Goal: Task Accomplishment & Management: Complete application form

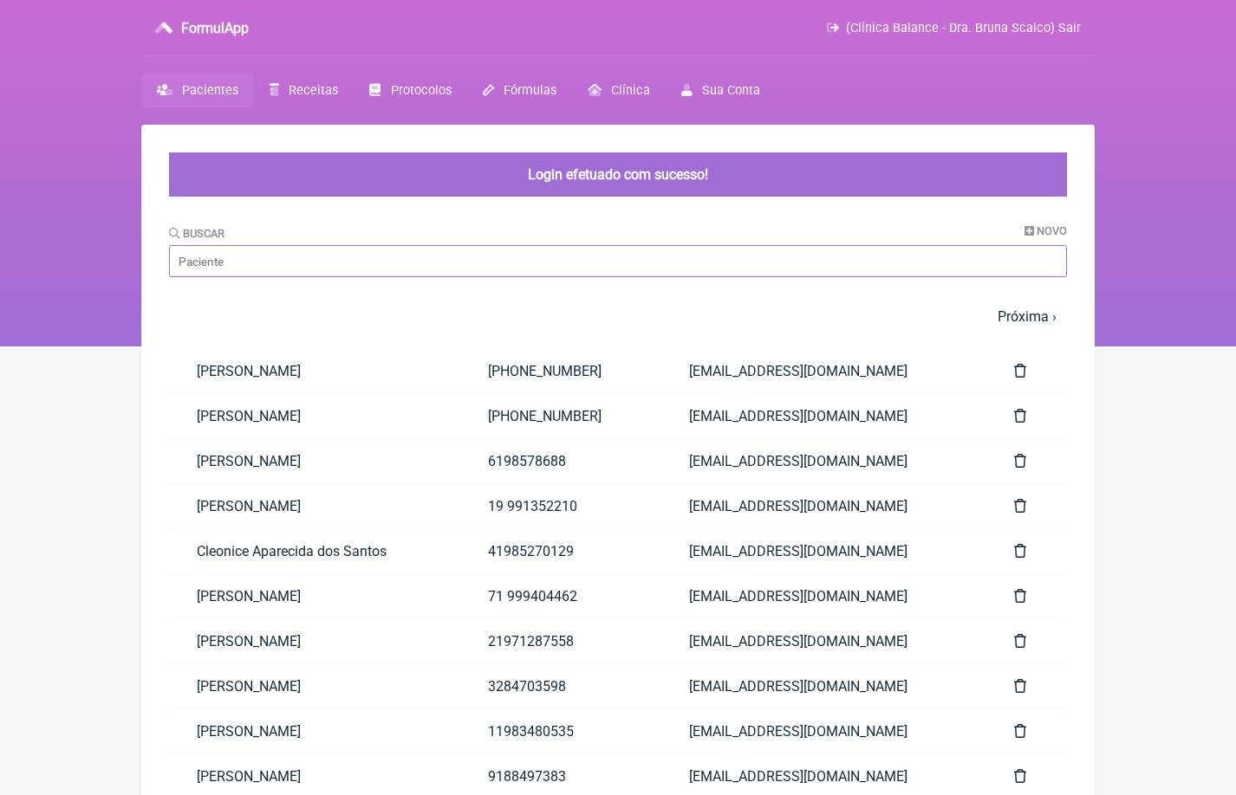
click at [295, 267] on input "Buscar" at bounding box center [618, 261] width 898 height 32
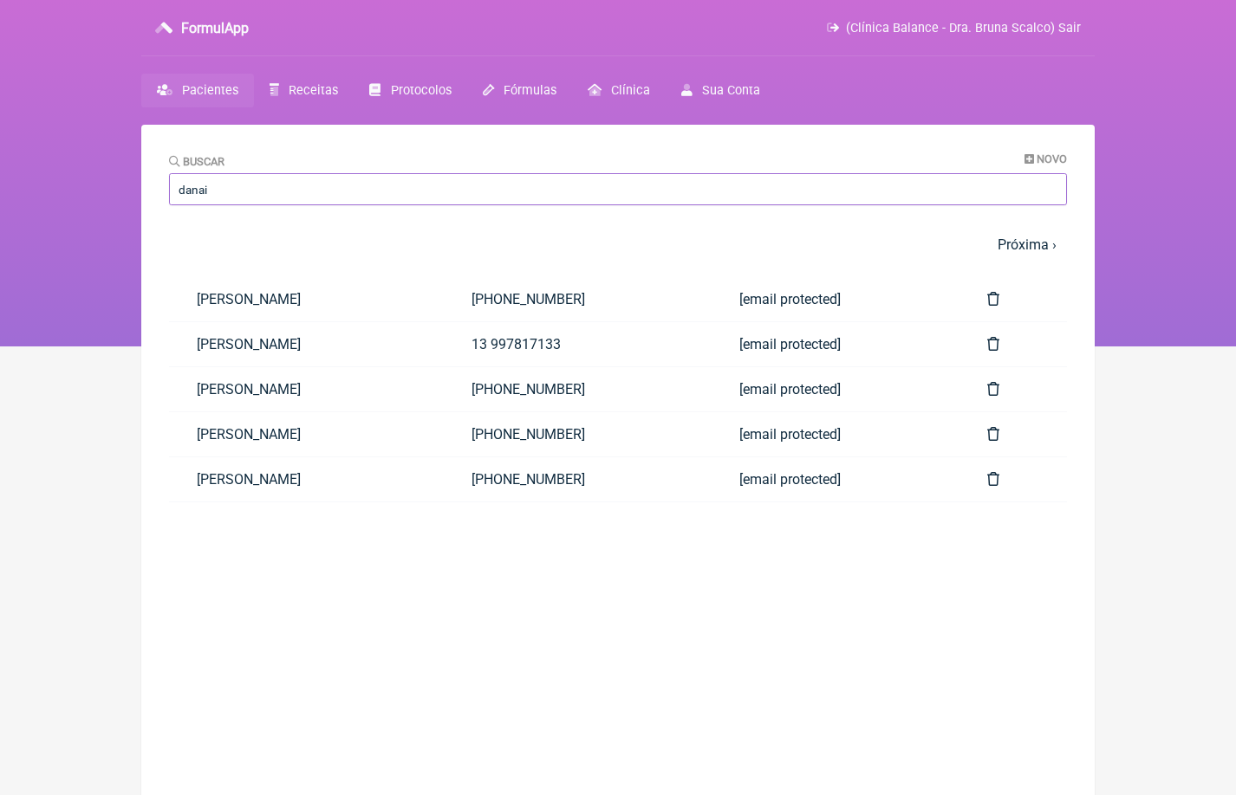
type input "danai"
drag, startPoint x: 295, startPoint y: 265, endPoint x: 298, endPoint y: 431, distance: 166.4
click at [298, 431] on link "[PERSON_NAME]" at bounding box center [306, 434] width 275 height 44
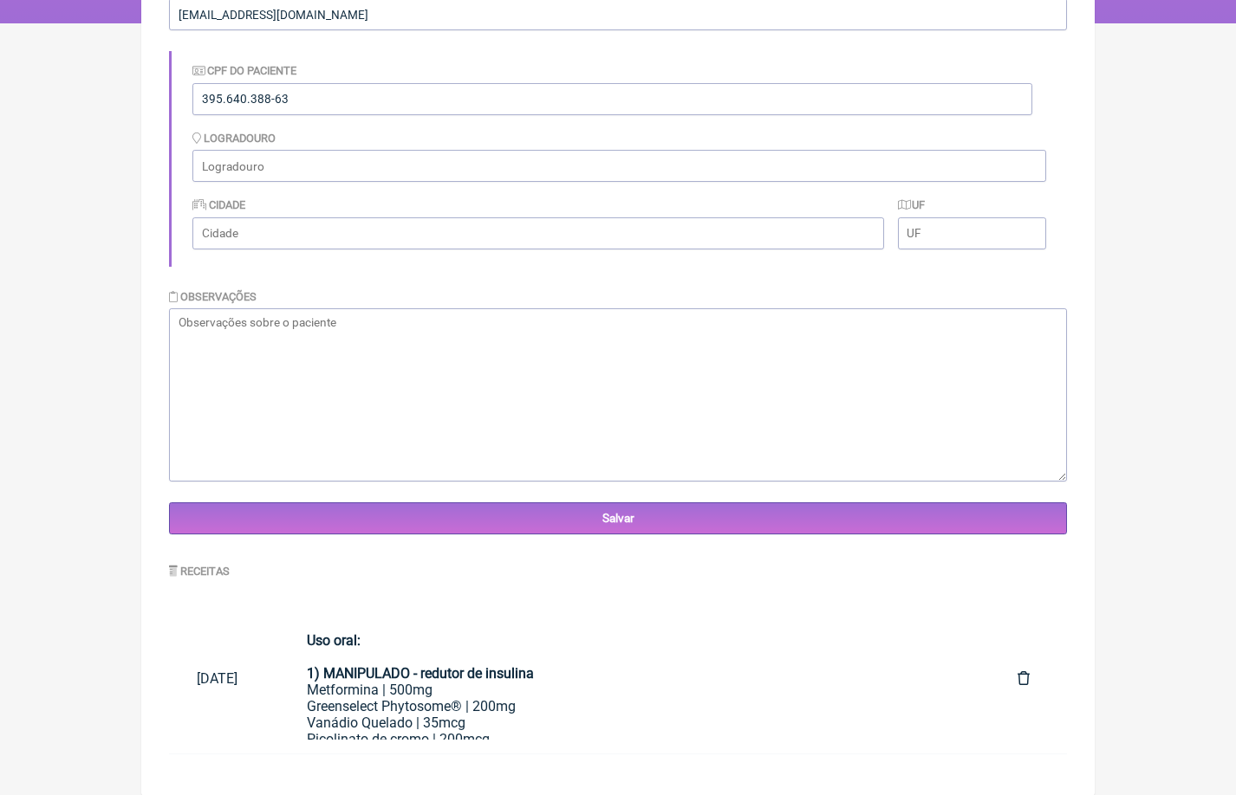
scroll to position [321, 0]
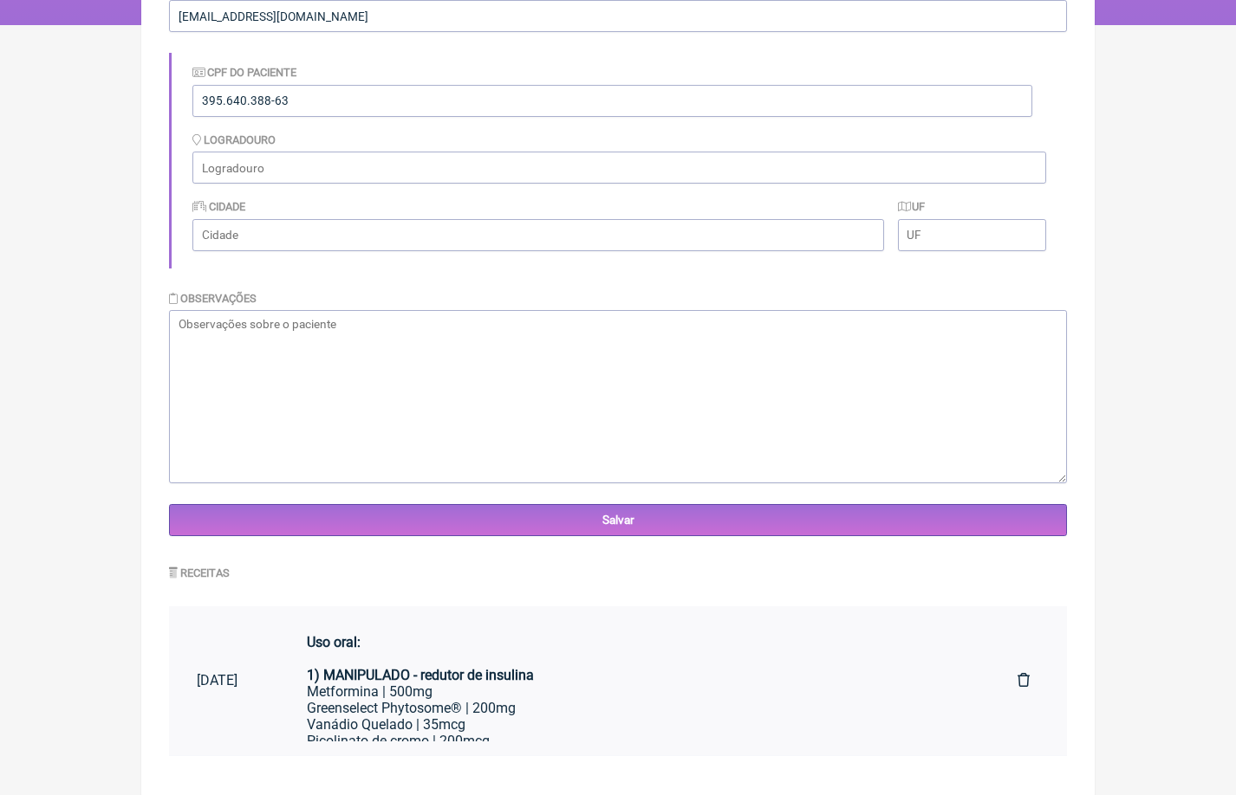
click at [511, 684] on div "Metformina | 500mg" at bounding box center [634, 692] width 655 height 16
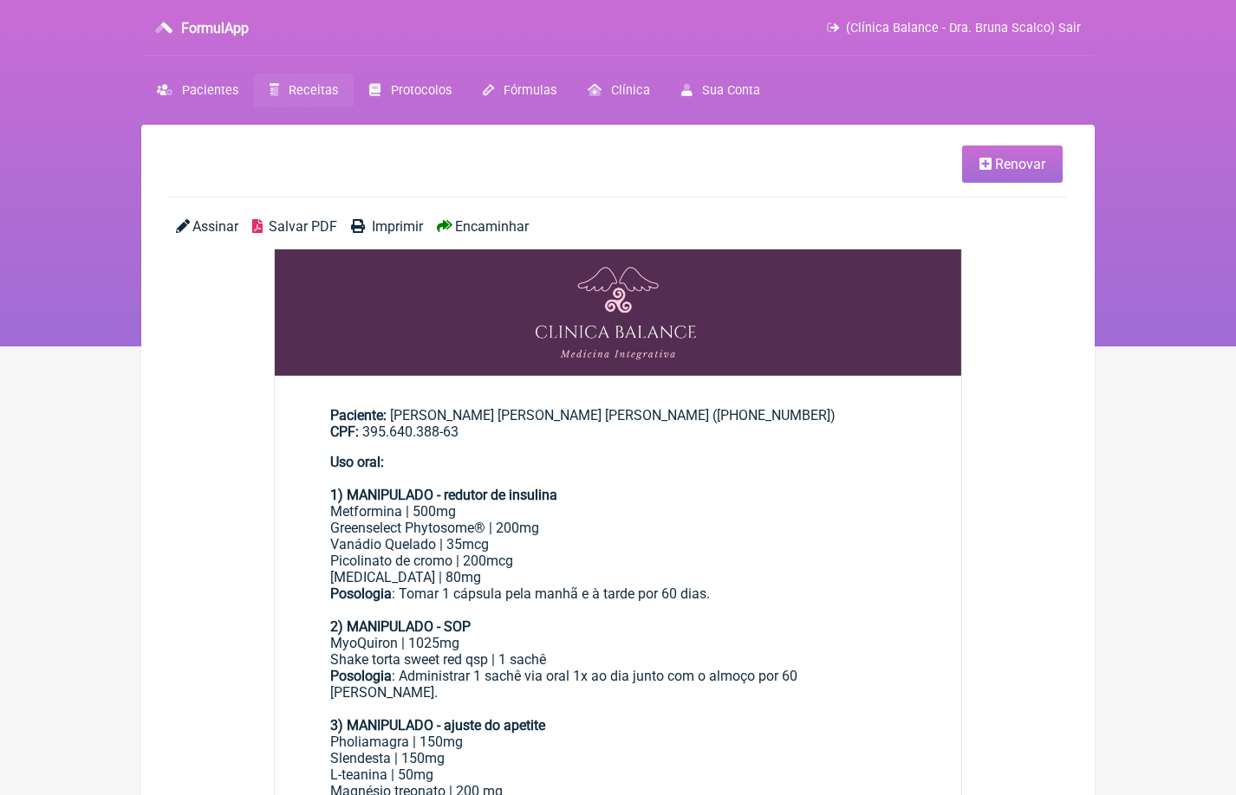
click at [1011, 167] on span "Renovar" at bounding box center [1020, 164] width 50 height 16
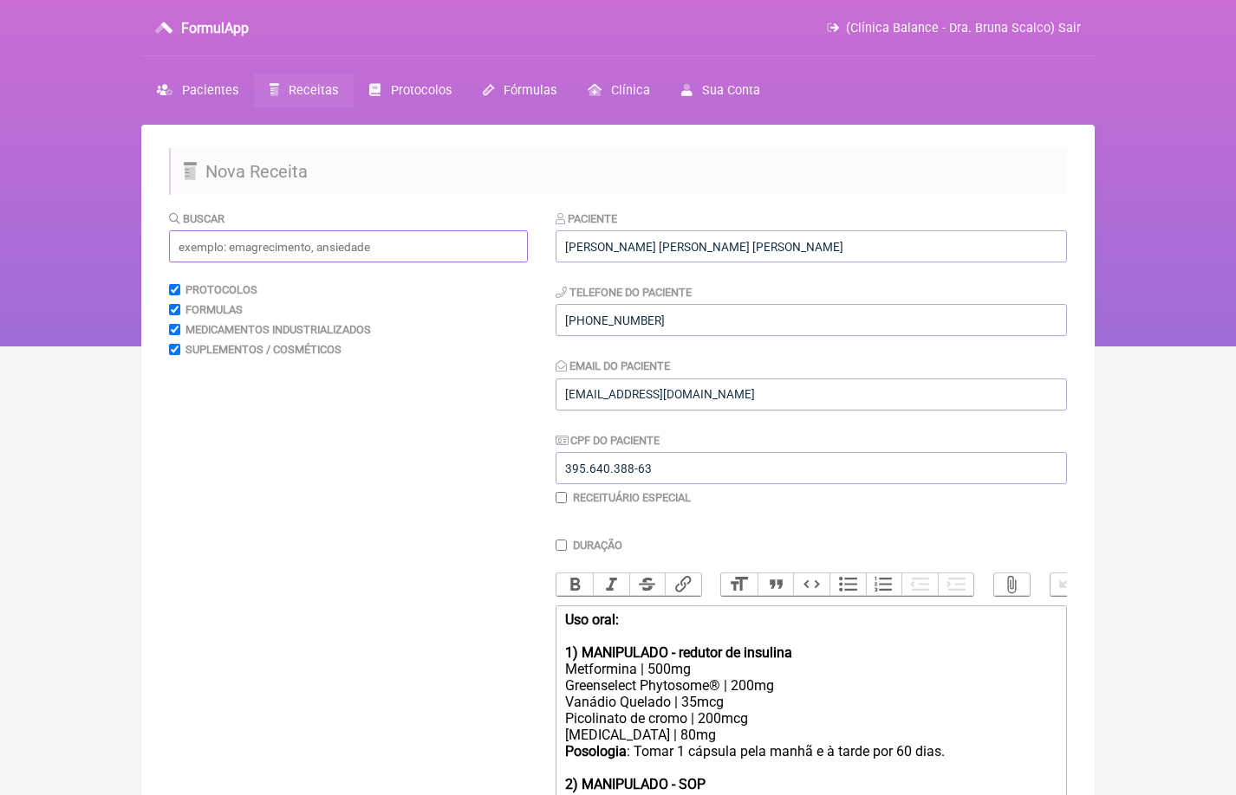
click at [299, 239] on input "text" at bounding box center [348, 246] width 359 height 32
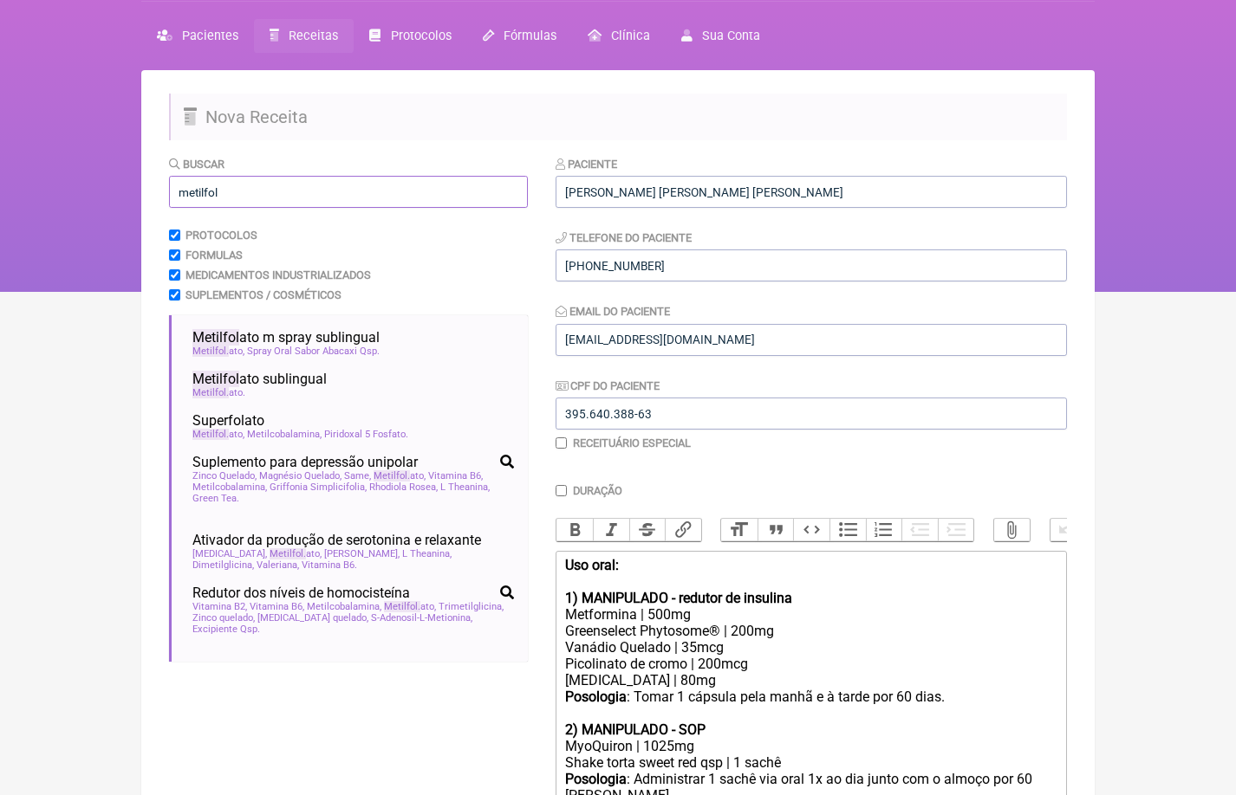
scroll to position [29, 0]
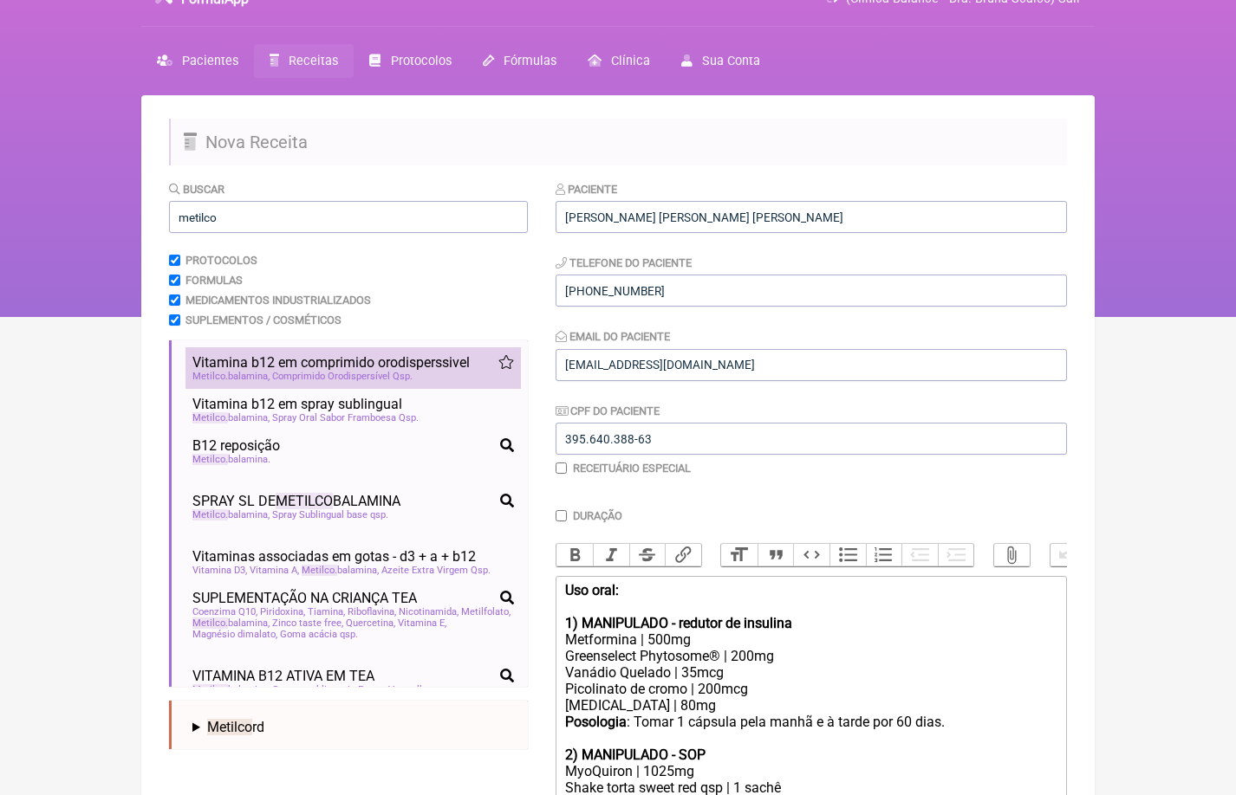
click at [327, 371] on span "Comprimido Orodispersível Qsp" at bounding box center [342, 376] width 140 height 11
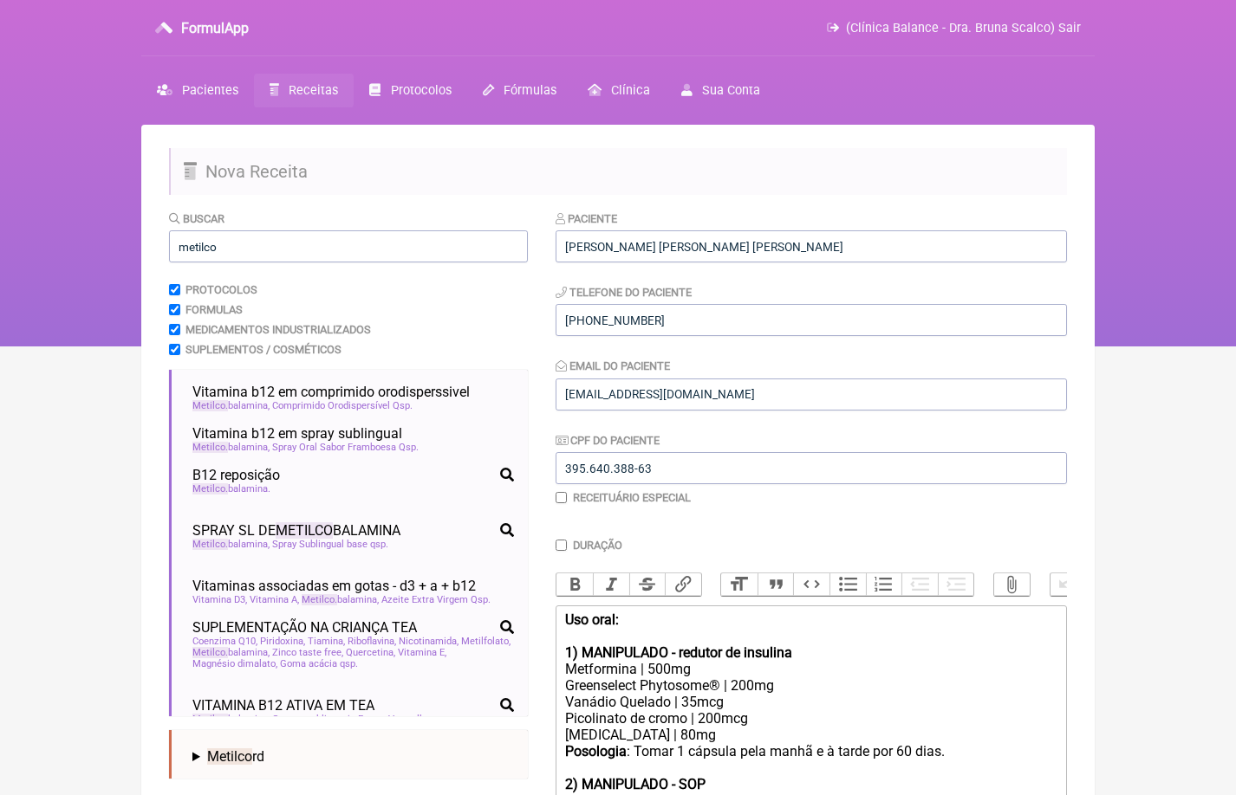
scroll to position [-1, 0]
click at [289, 261] on input "metilco" at bounding box center [348, 246] width 359 height 32
click at [289, 248] on input "metilco" at bounding box center [348, 246] width 359 height 32
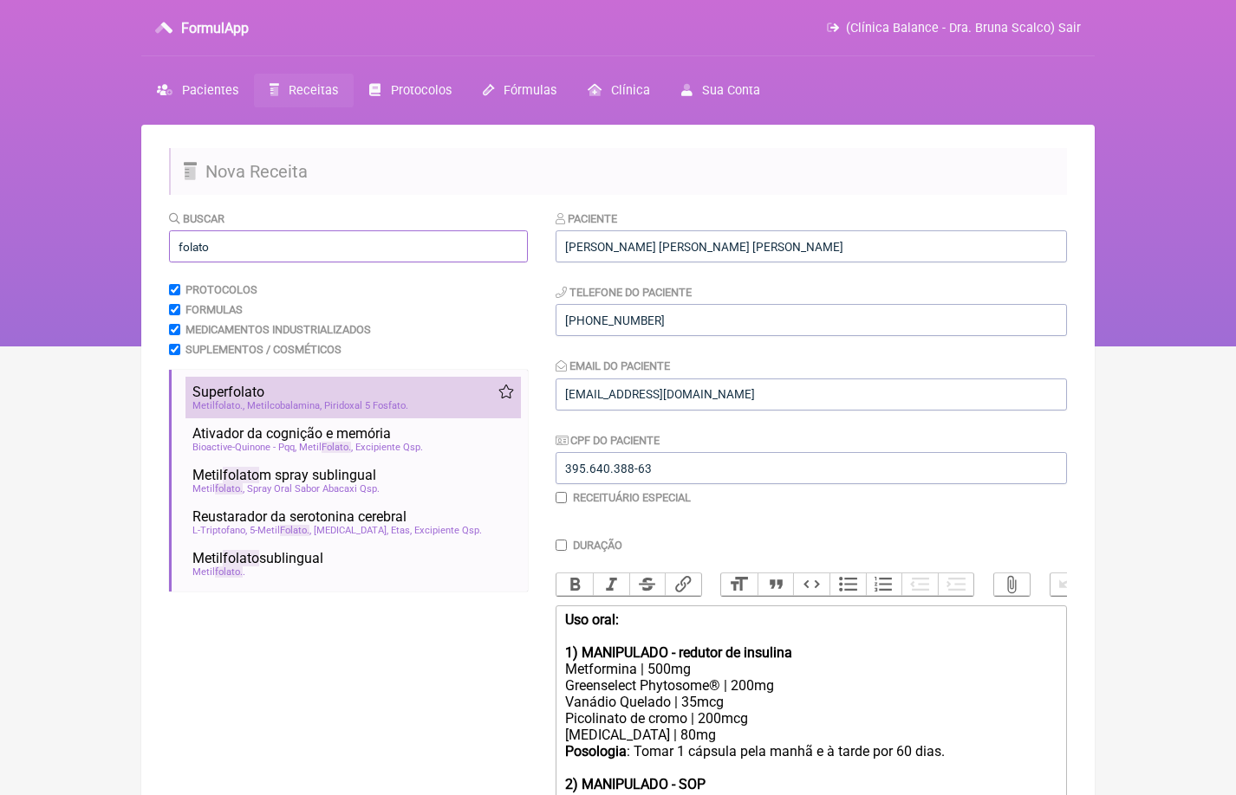
type input "folato"
click at [299, 403] on span "Metilcobalamina" at bounding box center [284, 405] width 75 height 11
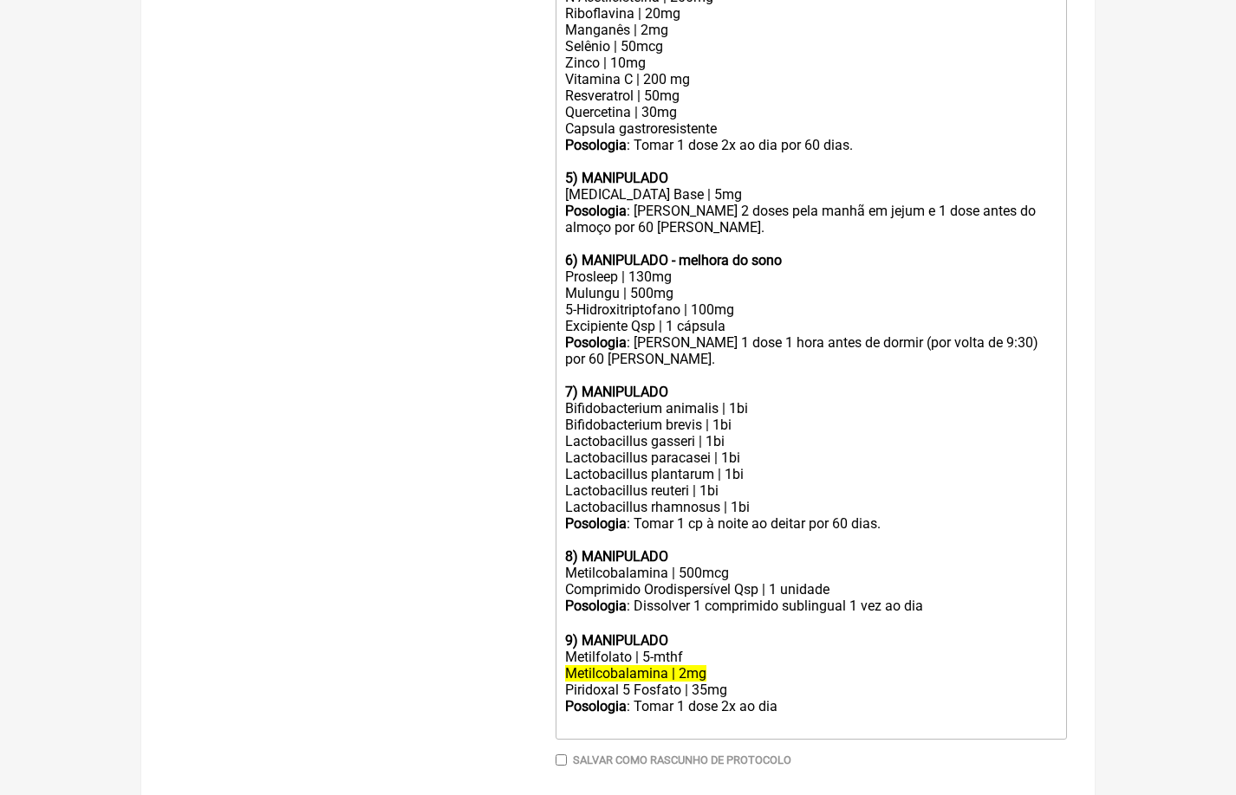
scroll to position [1050, 0]
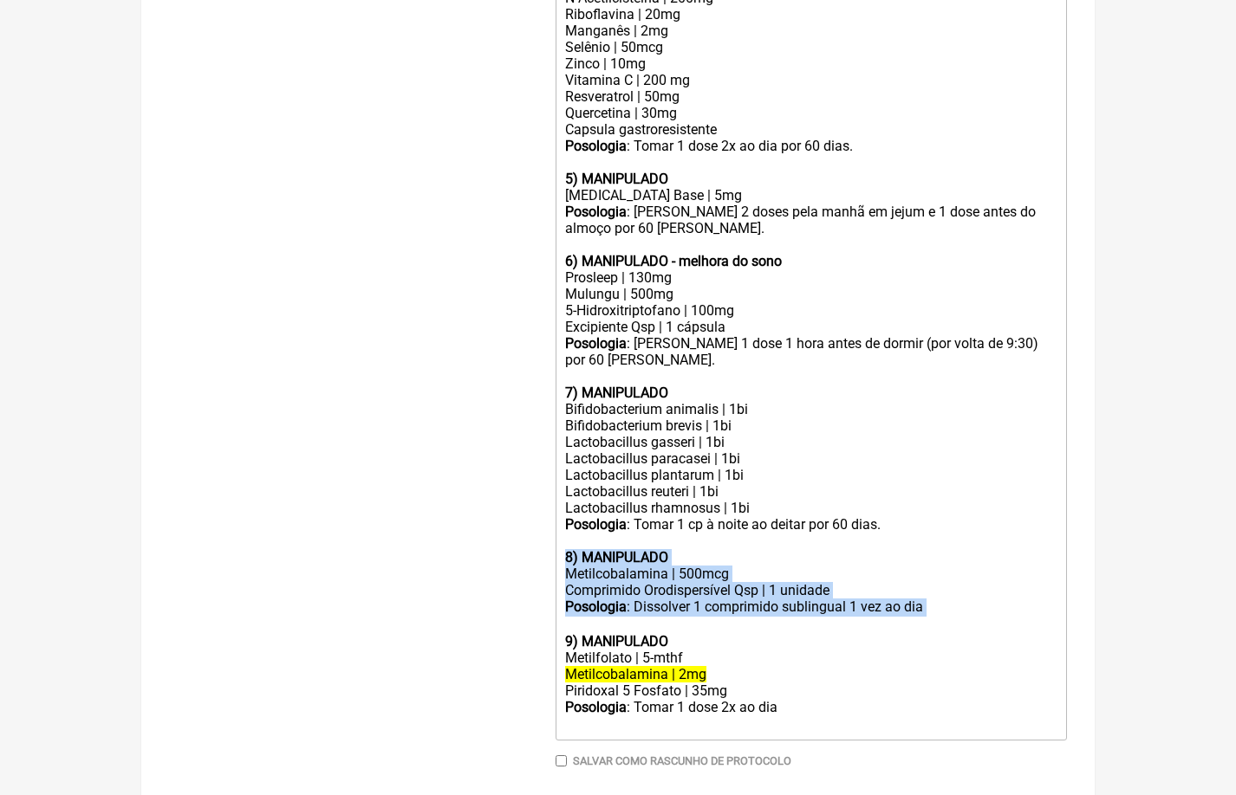
drag, startPoint x: 938, startPoint y: 550, endPoint x: 560, endPoint y: 501, distance: 381.8
click at [561, 501] on trix-editor "Uso oral: 1) MANIPULADO - redutor de insulina Metformina | 500mg Greenselect Ph…" at bounding box center [810, 148] width 511 height 1185
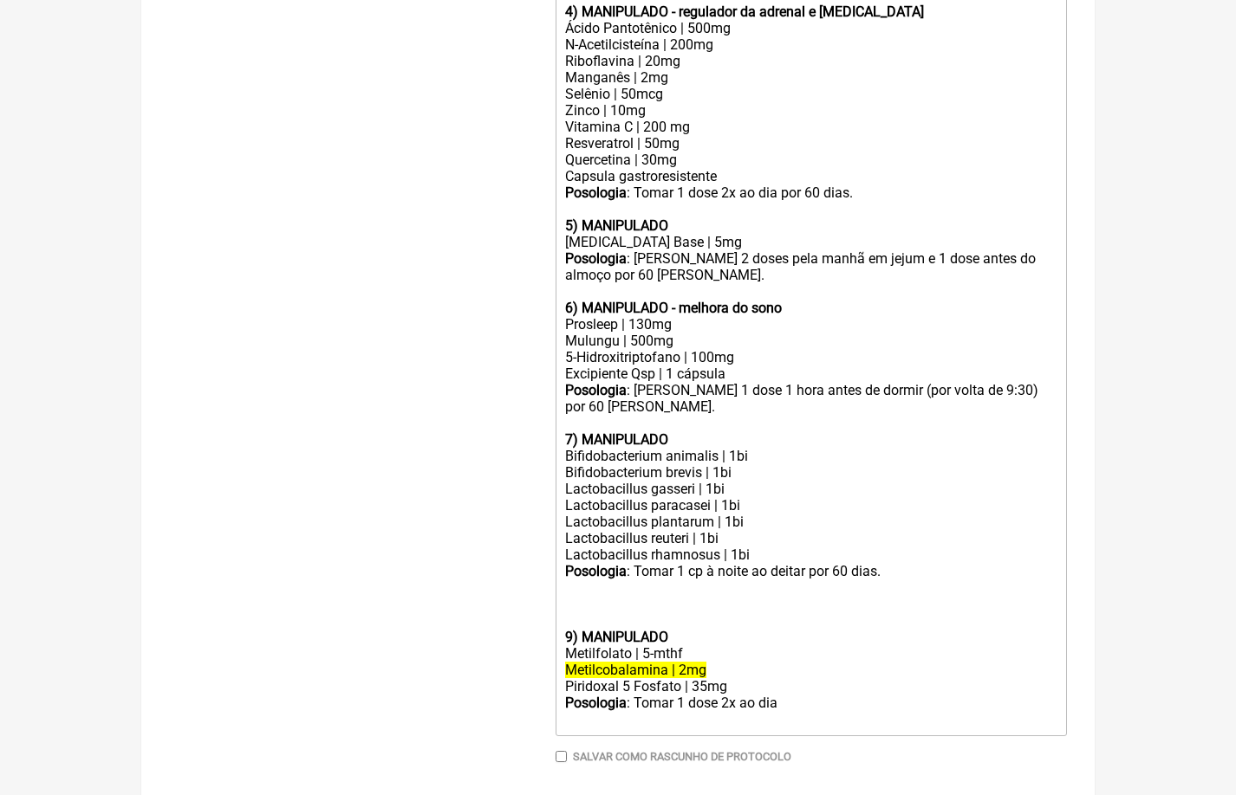
scroll to position [988, 0]
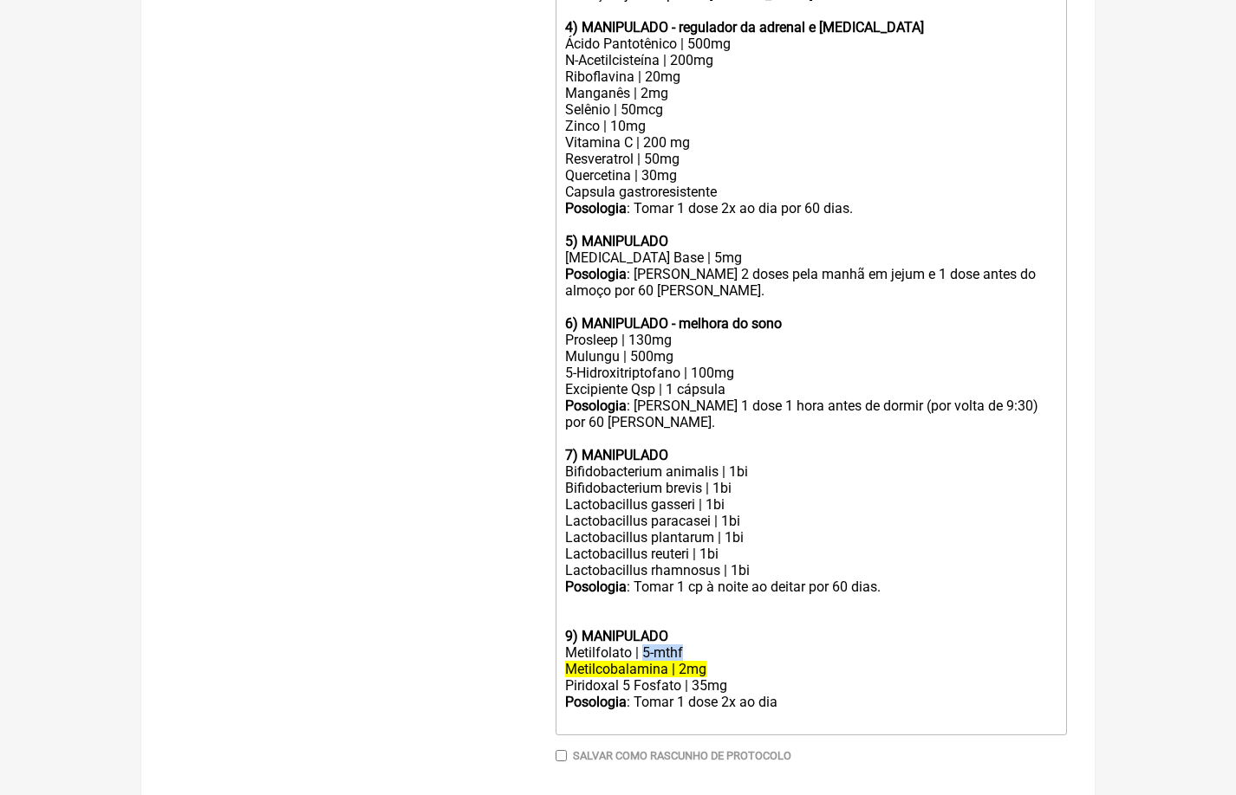
drag, startPoint x: 692, startPoint y: 593, endPoint x: 643, endPoint y: 593, distance: 49.4
click at [643, 645] on div "Metilfolato | 5-mthf" at bounding box center [811, 653] width 492 height 16
click at [684, 661] on del "Metilcobalamina | 2mg" at bounding box center [635, 669] width 141 height 16
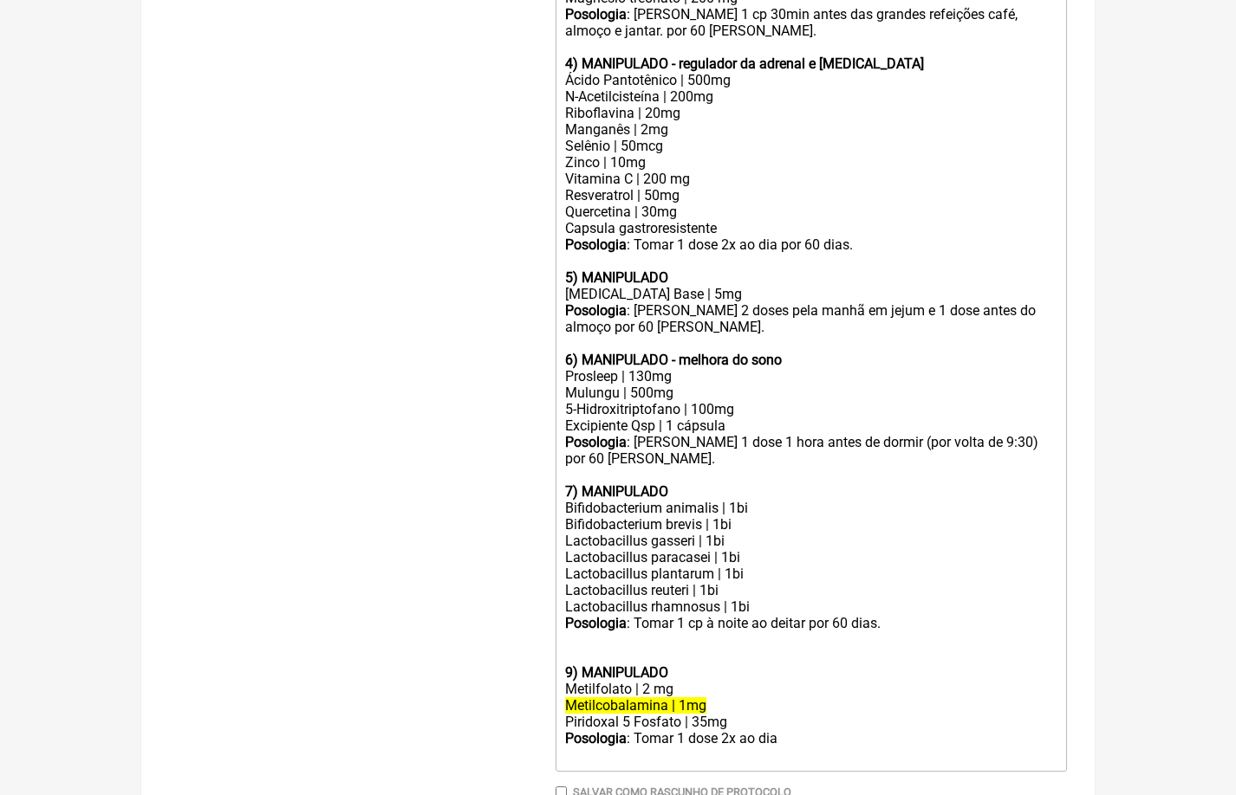
scroll to position [961, 0]
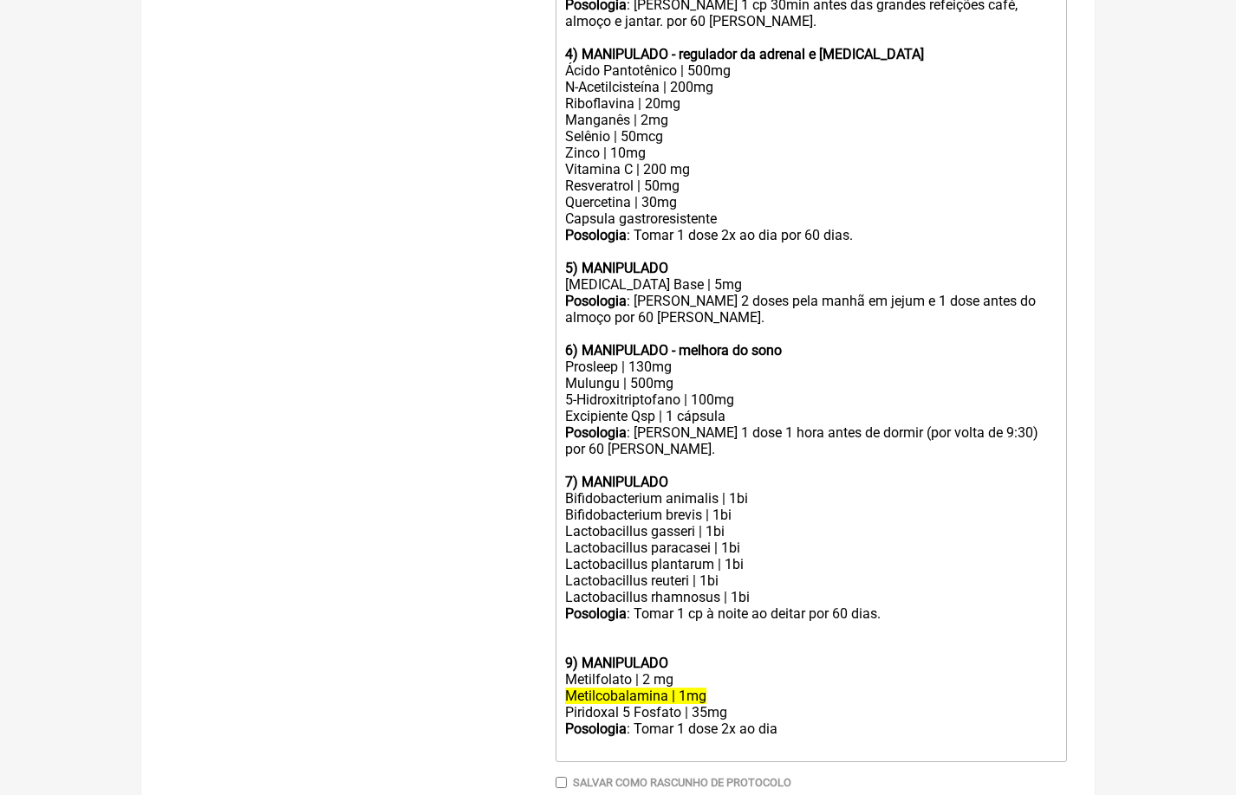
click at [764, 704] on div "Piridoxal 5 Fosfato | 35mg" at bounding box center [811, 712] width 492 height 16
drag, startPoint x: 673, startPoint y: 684, endPoint x: 465, endPoint y: 678, distance: 208.0
click at [465, 678] on form "Buscar folato Protocolos Formulas Medicamentos Industrializados Suplementos / C…" at bounding box center [618, 77] width 898 height 1657
click at [678, 704] on div "Piridoxal 5 Fosfato | 35mg DHEA | 10 mg 5 HTP | 150 mg Ashawaghanda" at bounding box center [811, 737] width 492 height 66
drag, startPoint x: 673, startPoint y: 684, endPoint x: 548, endPoint y: 681, distance: 125.7
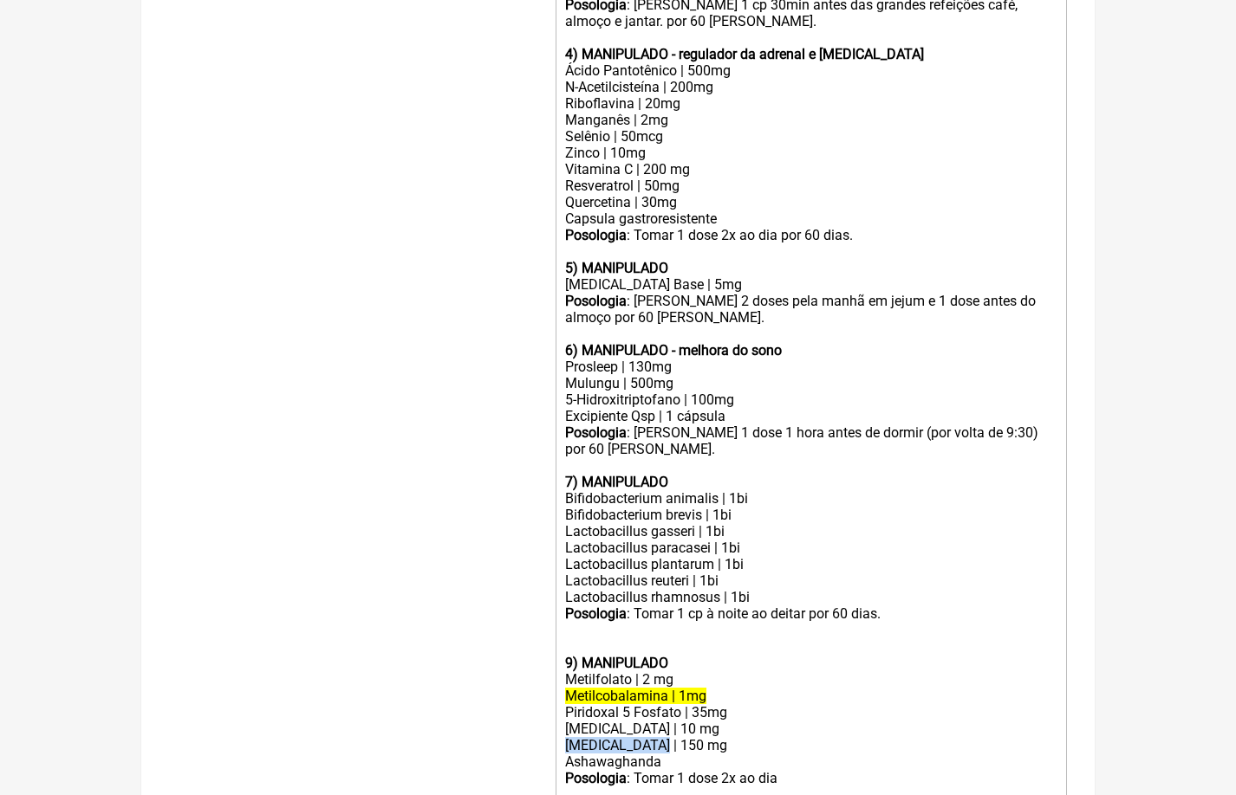
click at [548, 682] on form "Buscar folato Protocolos Formulas Medicamentos Industrializados Suplementos / C…" at bounding box center [618, 77] width 898 height 1657
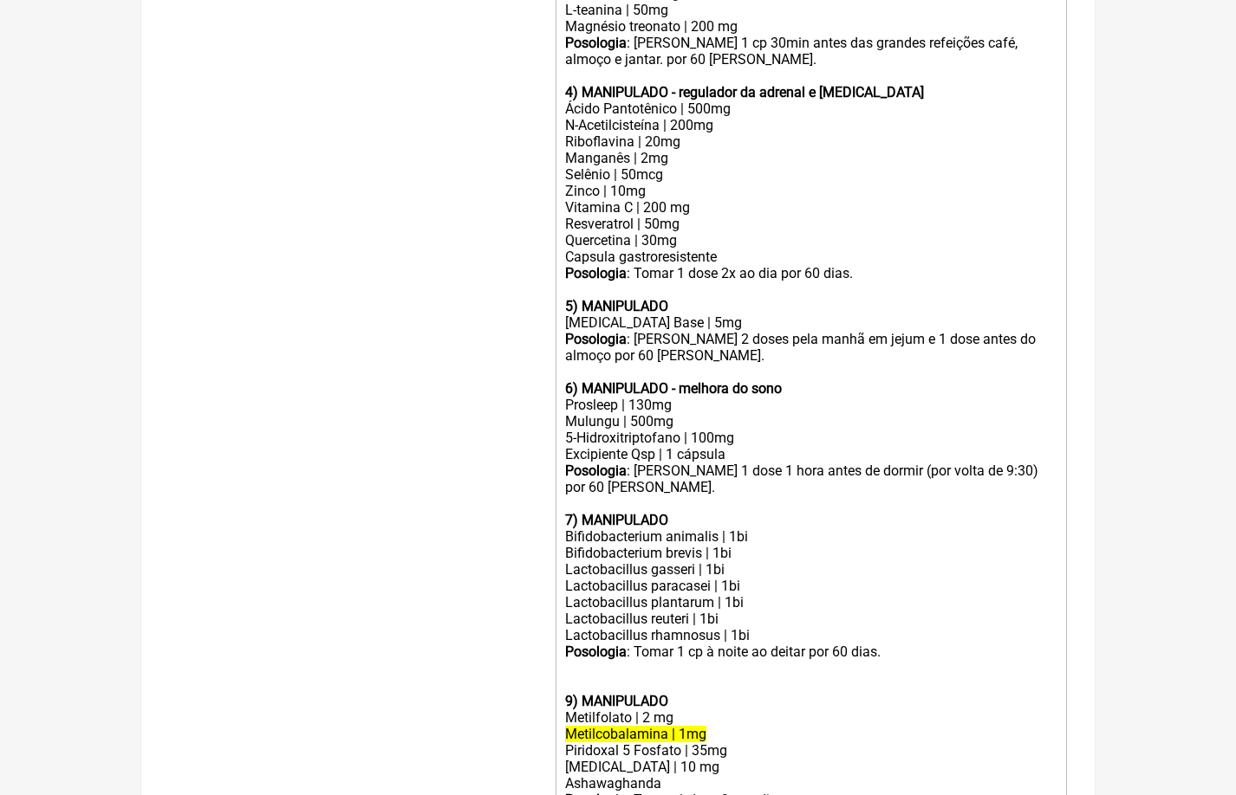
scroll to position [924, 0]
click at [650, 742] on div "Piridoxal 5 Fosfato | 35mg DHEA | 10 mg L theanina | 50 mg Ashawaghanda" at bounding box center [811, 775] width 492 height 66
click at [684, 742] on div "Piridoxal 5 Fosfato | 35mg DHEA | 10 mg L theanina | 150 mg Ashawaghanda" at bounding box center [811, 775] width 492 height 66
click at [664, 742] on div "Piridoxal 5 Fosfato | 35mg DHEA | 10 mg L theanina | 150 mg Ashawaghanda 500 mg" at bounding box center [811, 775] width 492 height 66
click at [748, 742] on div "Piridoxal 5 Fosfato | 35mg DHEA | 10 mg L theanina | 150 mg Ashawaghanda | 500 …" at bounding box center [811, 775] width 492 height 66
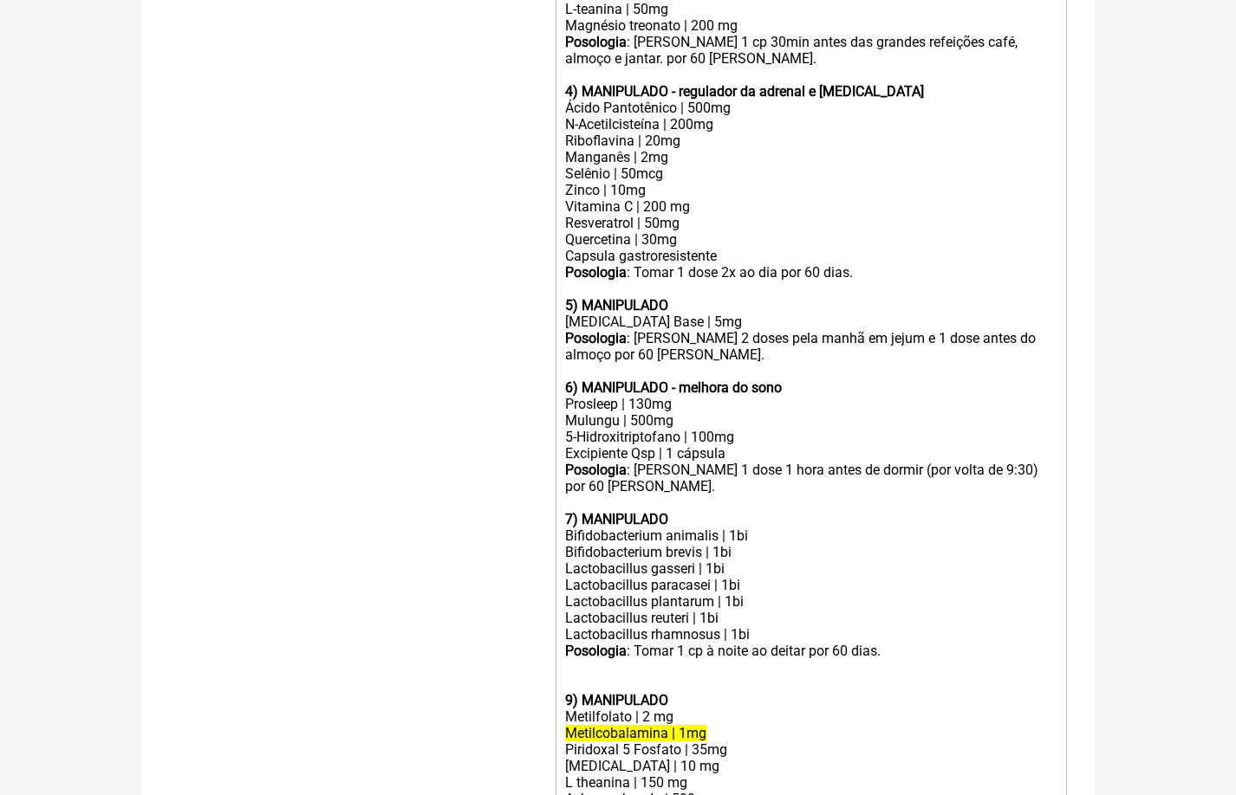
click at [721, 742] on div "Piridoxal 5 Fosfato | 35mg DHEA | 10 mg L theanina | 150 mg Ashawaghanda | 500 …" at bounding box center [811, 783] width 492 height 82
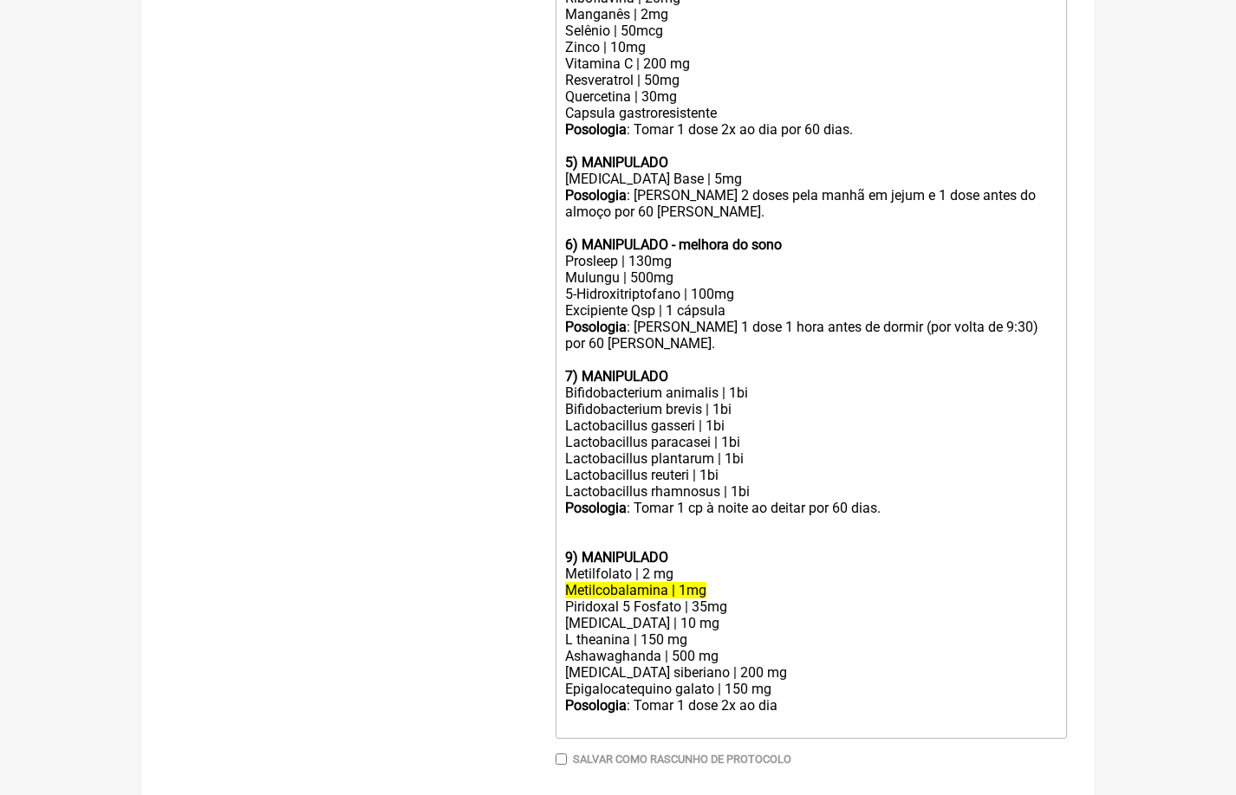
scroll to position [1066, 0]
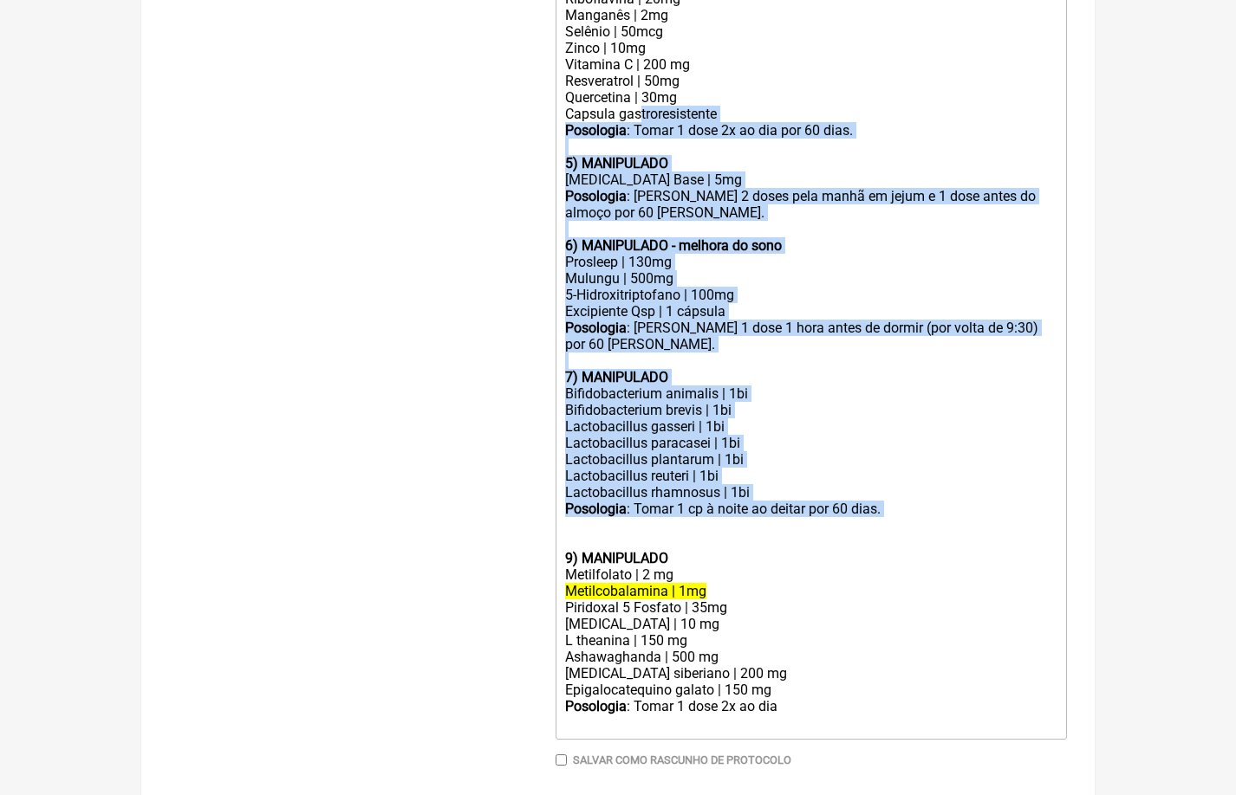
drag, startPoint x: 698, startPoint y: 475, endPoint x: 640, endPoint y: 78, distance: 401.0
click at [640, 78] on trix-editor "Uso oral: 1) MANIPULADO - redutor de insulina Metformina | 500mg Greenselect Ph…" at bounding box center [810, 140] width 511 height 1200
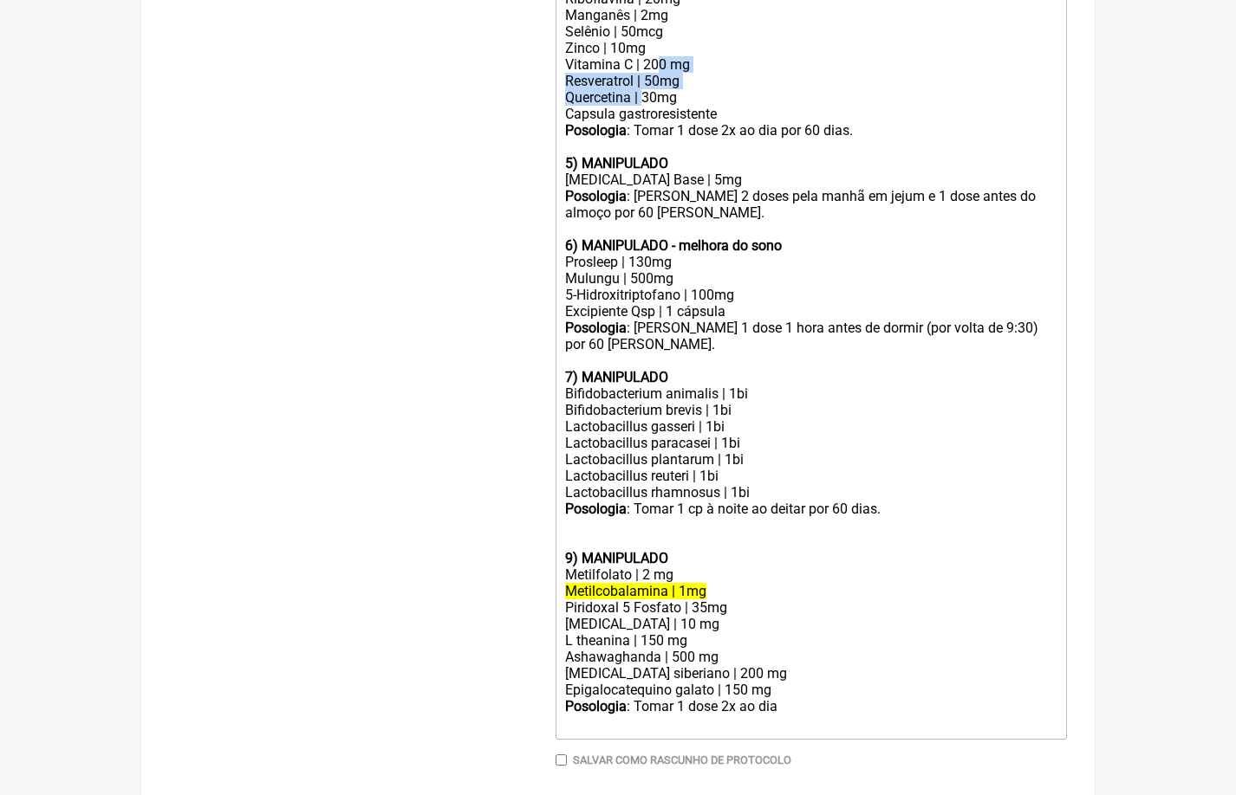
drag, startPoint x: 648, startPoint y: 55, endPoint x: 658, endPoint y: 34, distance: 24.0
click at [658, 33] on trix-editor "Uso oral: 1) MANIPULADO - redutor de insulina Metformina | 500mg Greenselect Ph…" at bounding box center [810, 140] width 511 height 1200
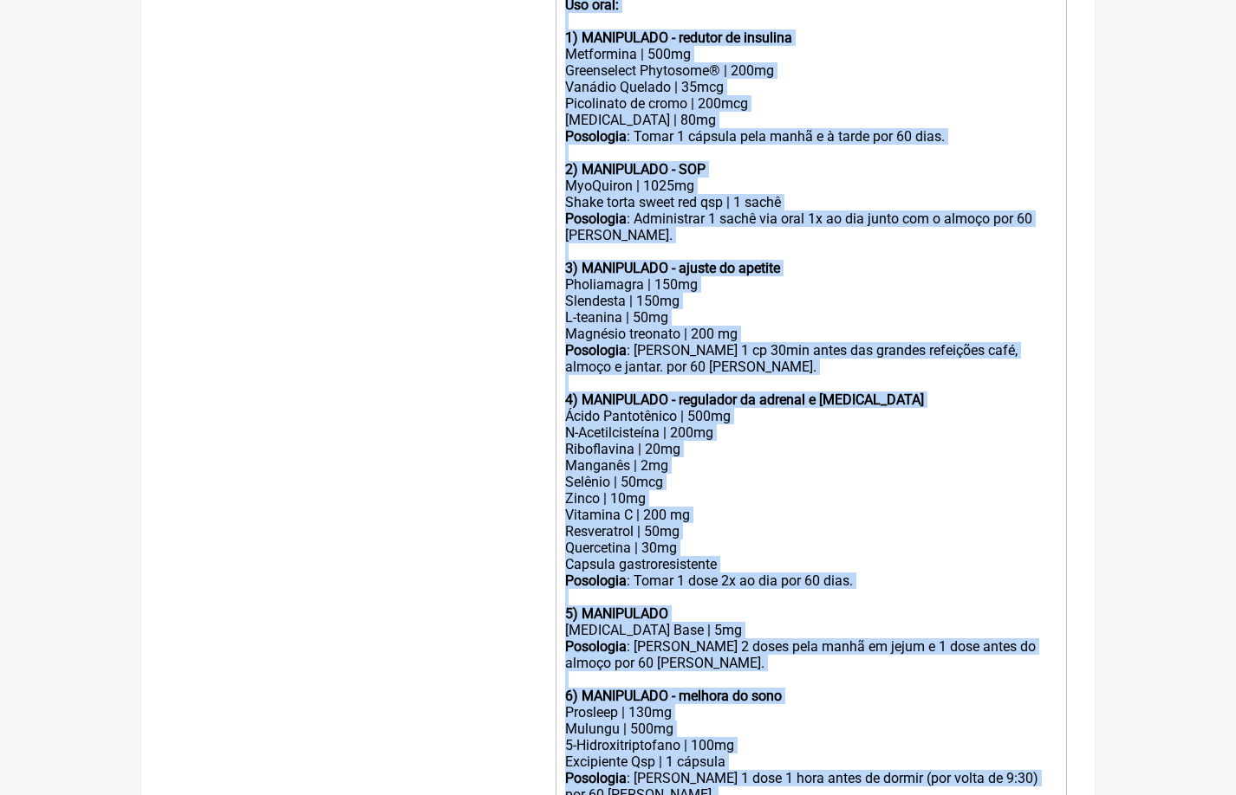
scroll to position [504, 0]
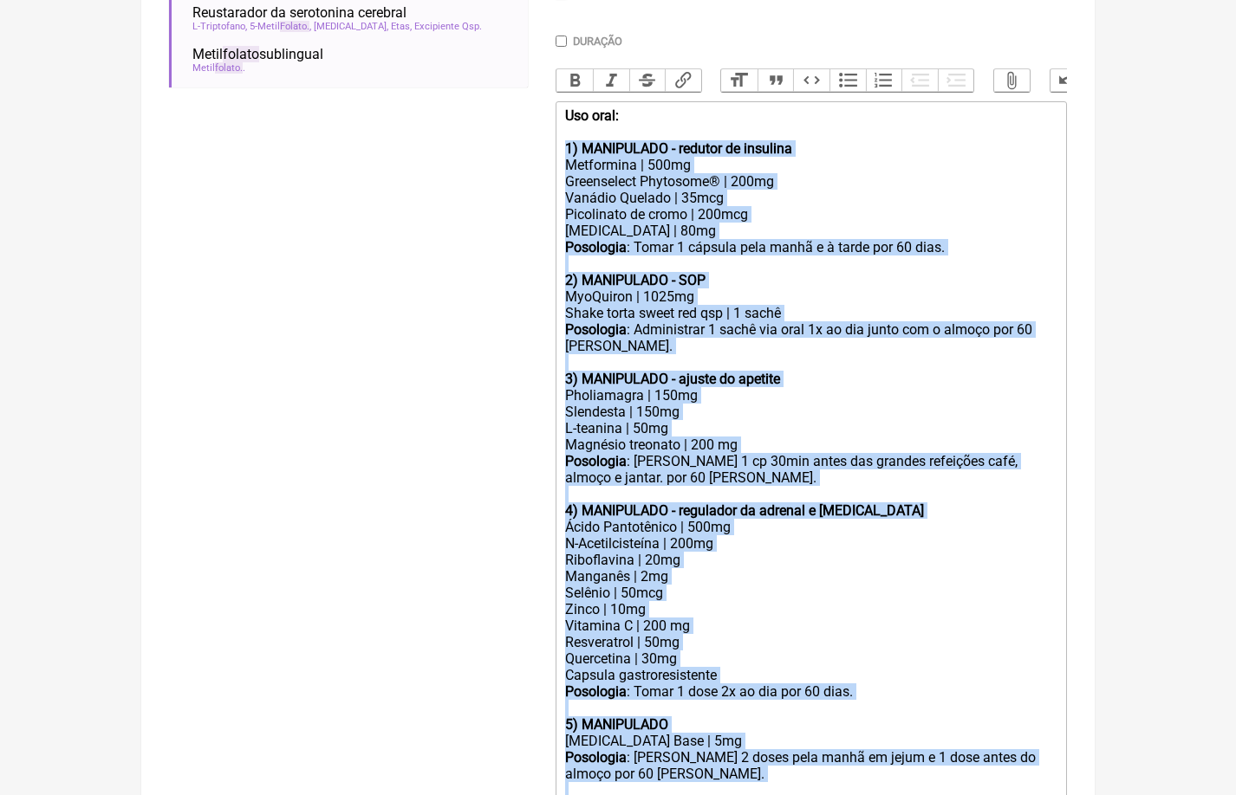
drag, startPoint x: 910, startPoint y: 461, endPoint x: 561, endPoint y: 139, distance: 475.2
click at [561, 139] on trix-editor "Uso oral: 1) MANIPULADO - redutor de insulina Metformina | 500mg Greenselect Ph…" at bounding box center [810, 701] width 511 height 1200
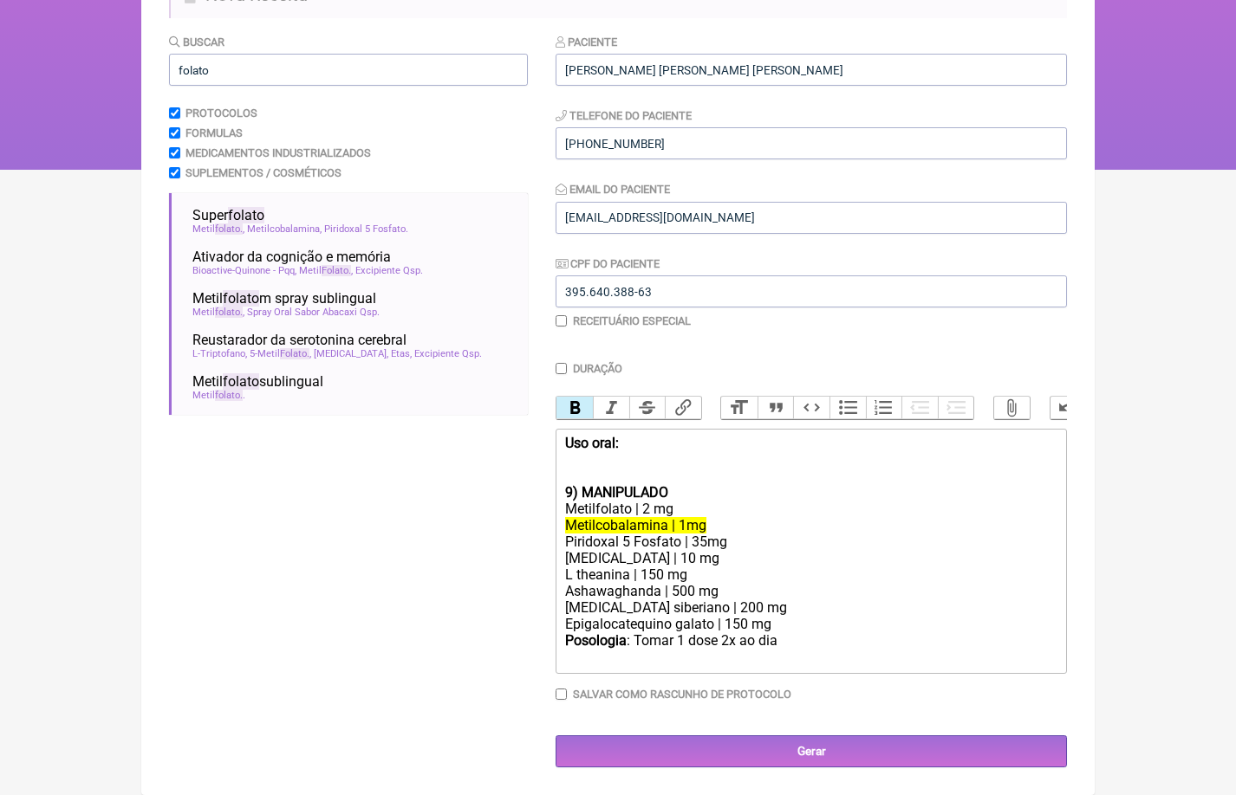
scroll to position [161, 0]
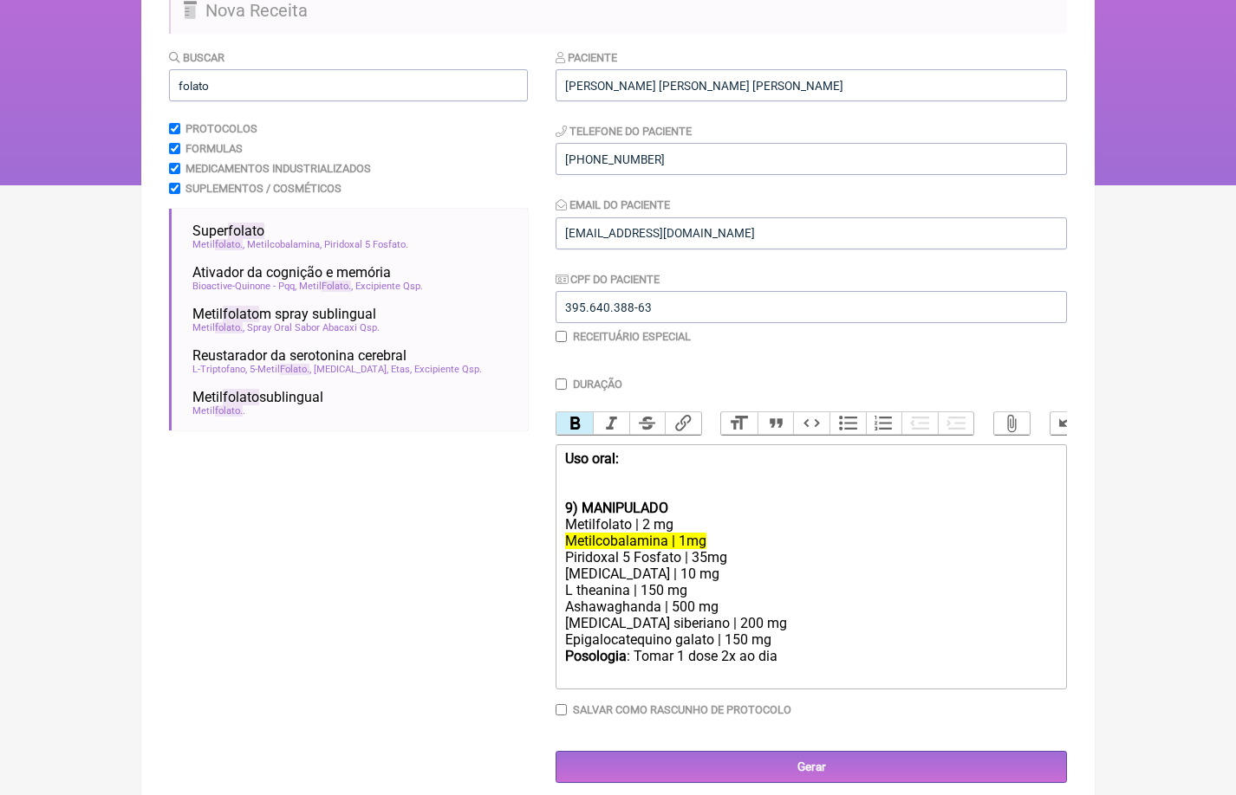
click at [578, 487] on div at bounding box center [811, 491] width 492 height 16
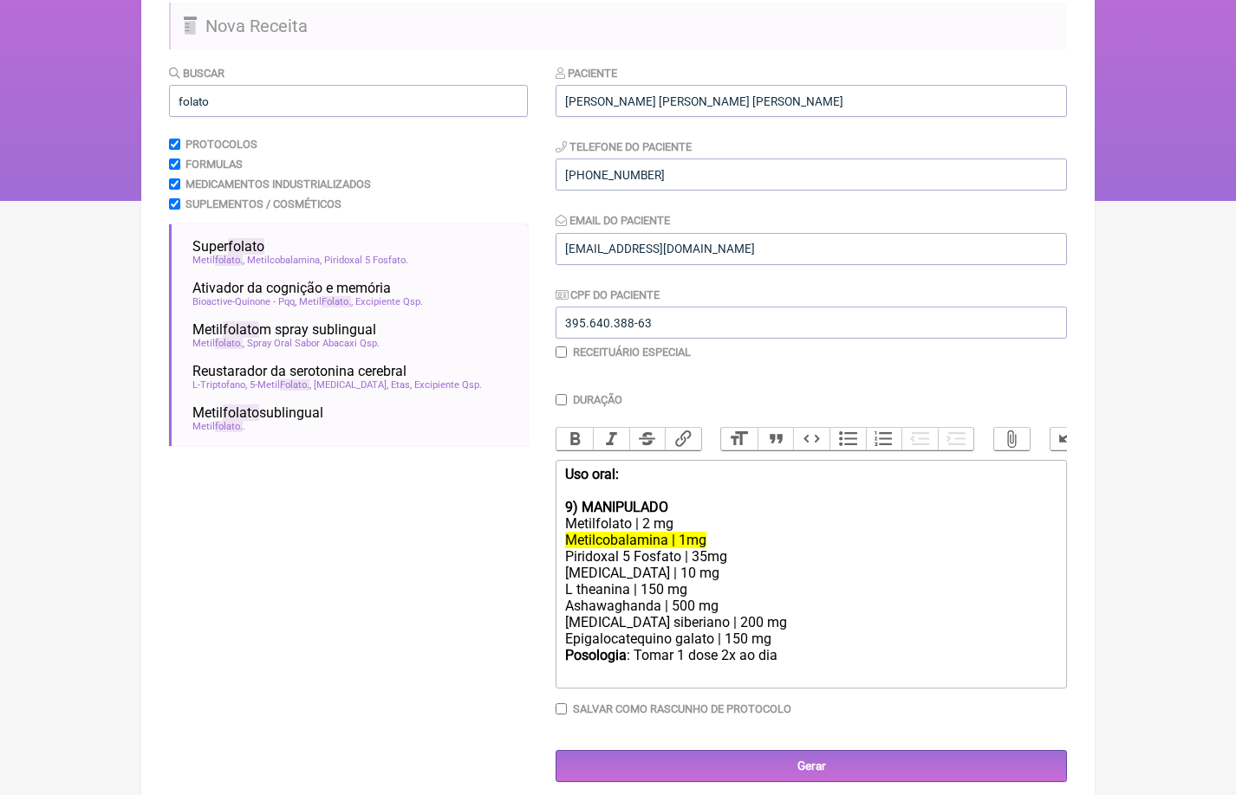
click at [571, 505] on strong "9) MANIPULADO" at bounding box center [616, 507] width 103 height 16
drag, startPoint x: 725, startPoint y: 534, endPoint x: 472, endPoint y: 523, distance: 253.2
click at [480, 528] on form "Buscar folato Protocolos Formulas Medicamentos Industrializados Suplementos / C…" at bounding box center [618, 423] width 898 height 718
click at [646, 435] on button "Strikethrough" at bounding box center [647, 439] width 36 height 23
click at [805, 647] on div "Posologia : Tomar 1 dose 2x ao dia ㅤ" at bounding box center [811, 664] width 492 height 35
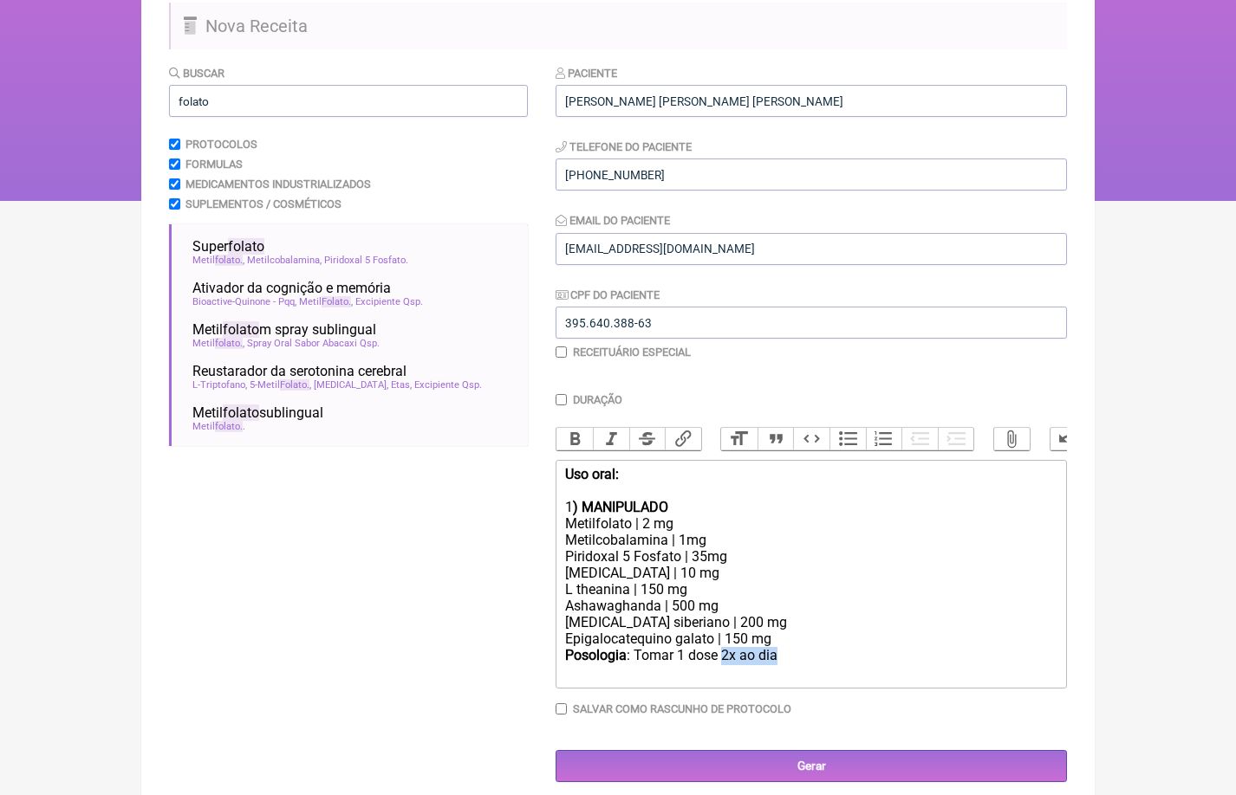
drag, startPoint x: 782, startPoint y: 645, endPoint x: 724, endPoint y: 645, distance: 58.1
click at [724, 647] on div "Posologia : Tomar 1 dose 2x ao dia ㅤ" at bounding box center [811, 664] width 492 height 35
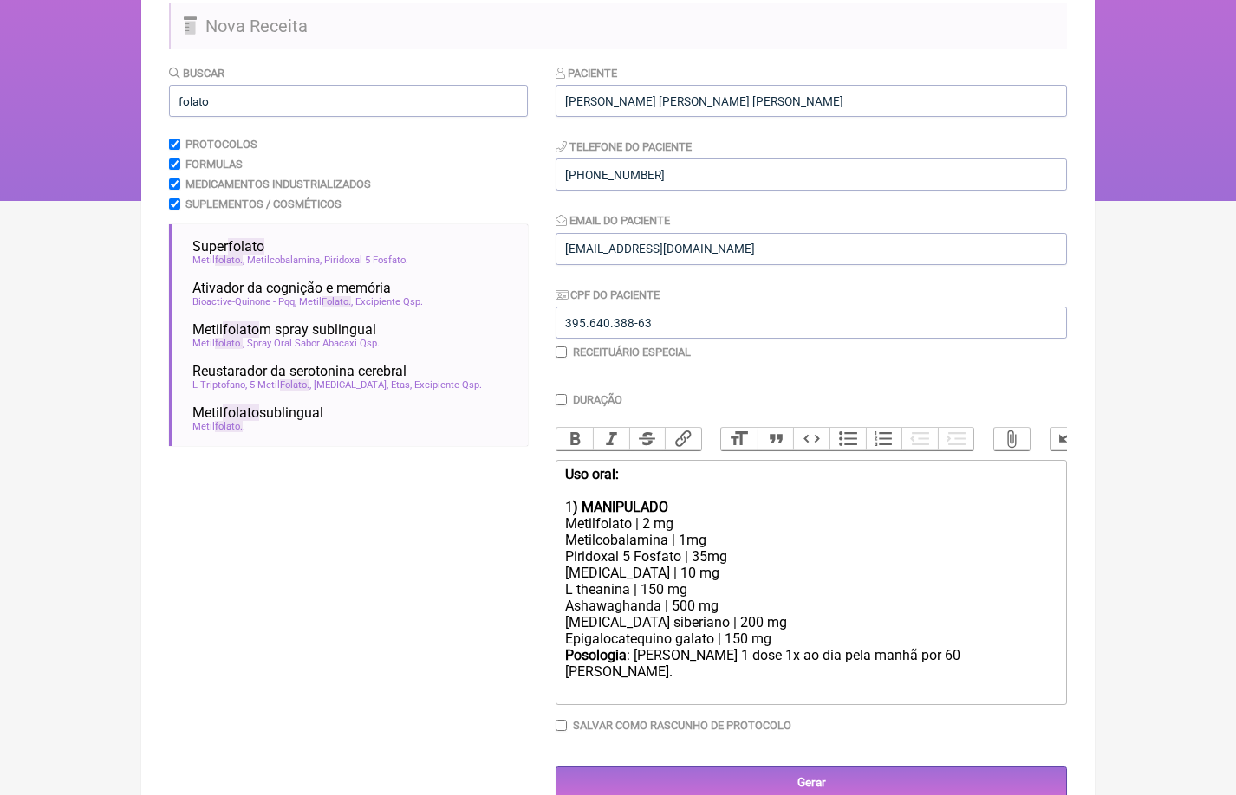
click at [605, 567] on div "Piridoxal 5 Fosfato | 35mg DHEA | 10 mg L theanina | 150 mg Ashawaghanda | 500 …" at bounding box center [811, 597] width 492 height 99
type trix-editor "<div><strong>Uso oral:</strong><br><br></div><div>1<strong>) MANIPULADO</strong…"
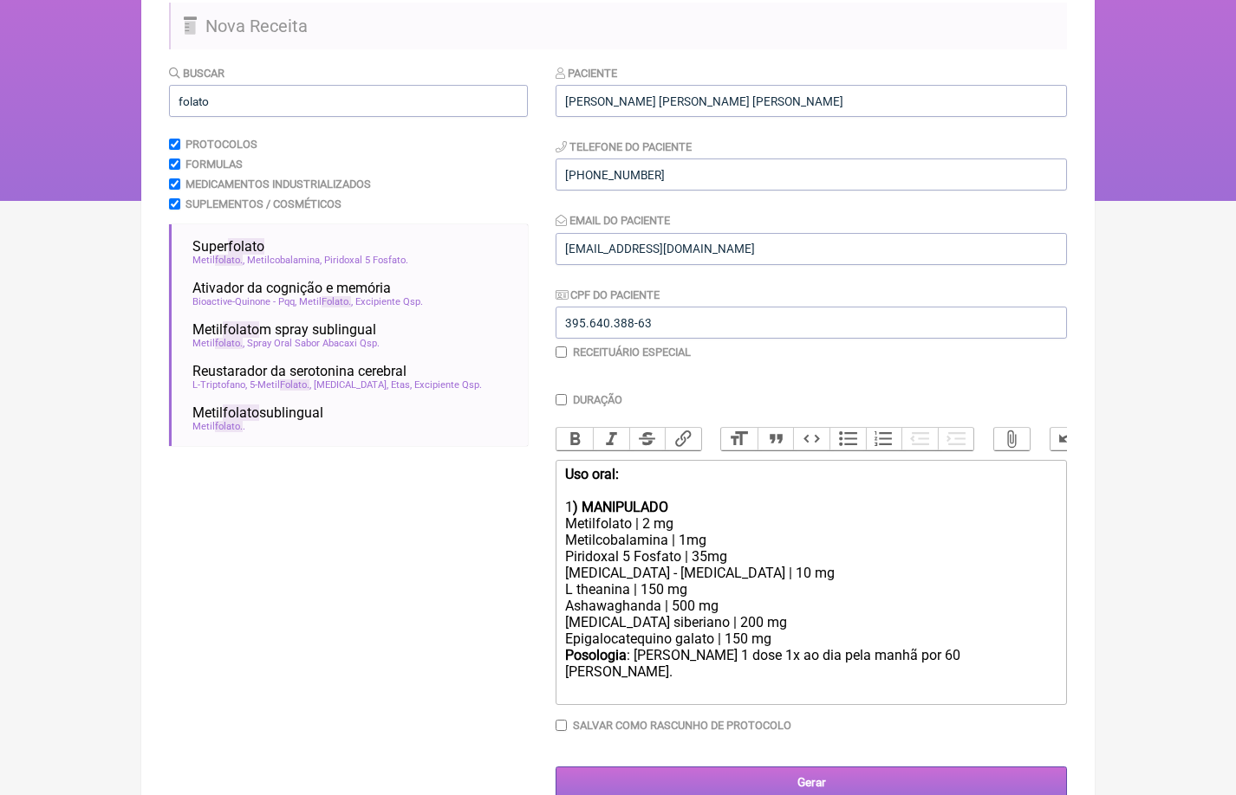
click at [797, 767] on input "Gerar" at bounding box center [810, 783] width 511 height 32
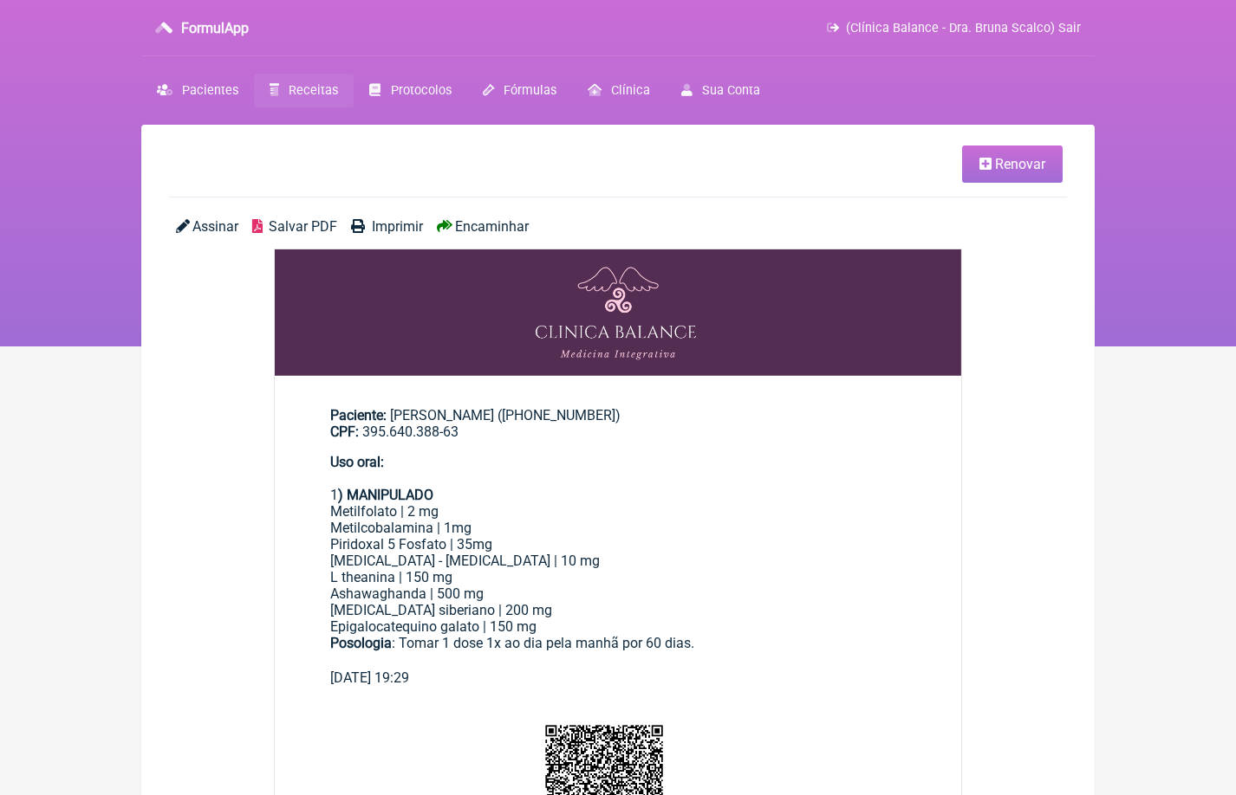
click at [1028, 163] on span "Renovar" at bounding box center [1020, 164] width 50 height 16
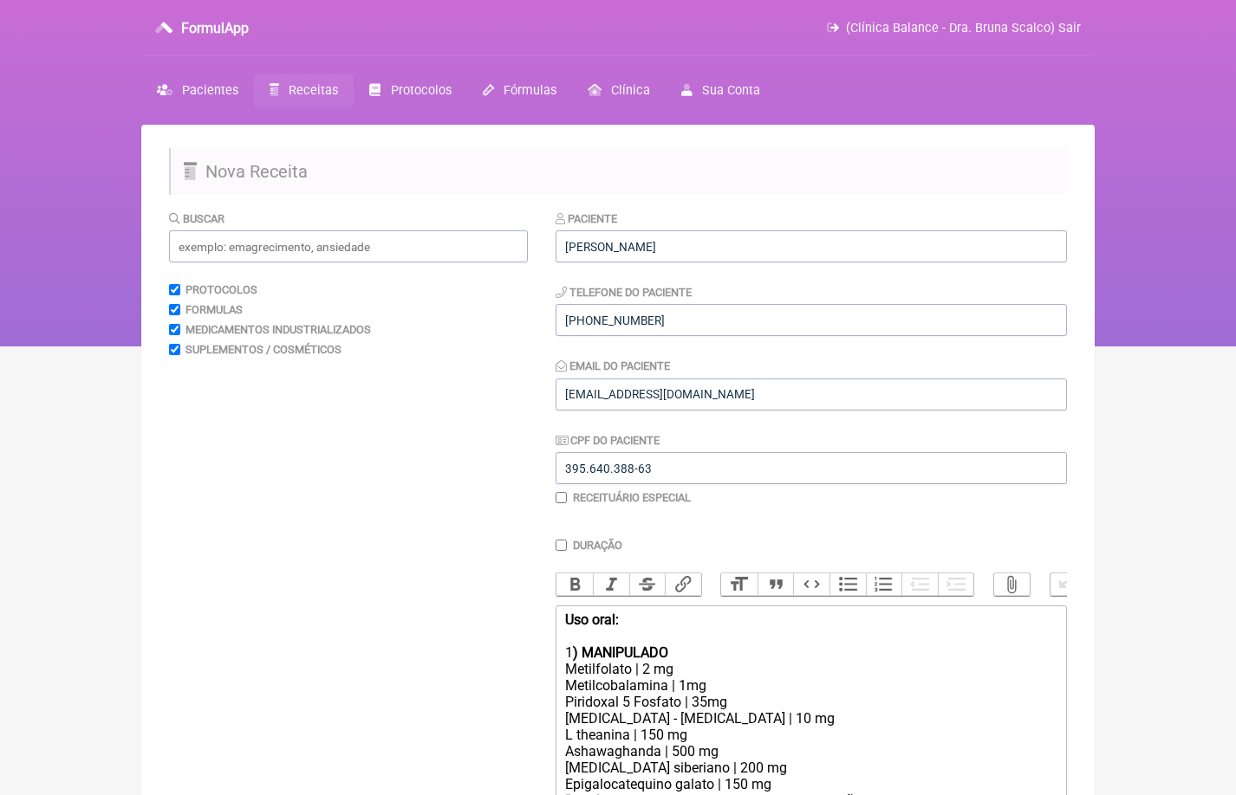
click at [558, 494] on input "checkbox" at bounding box center [560, 497] width 11 height 11
checkbox input "true"
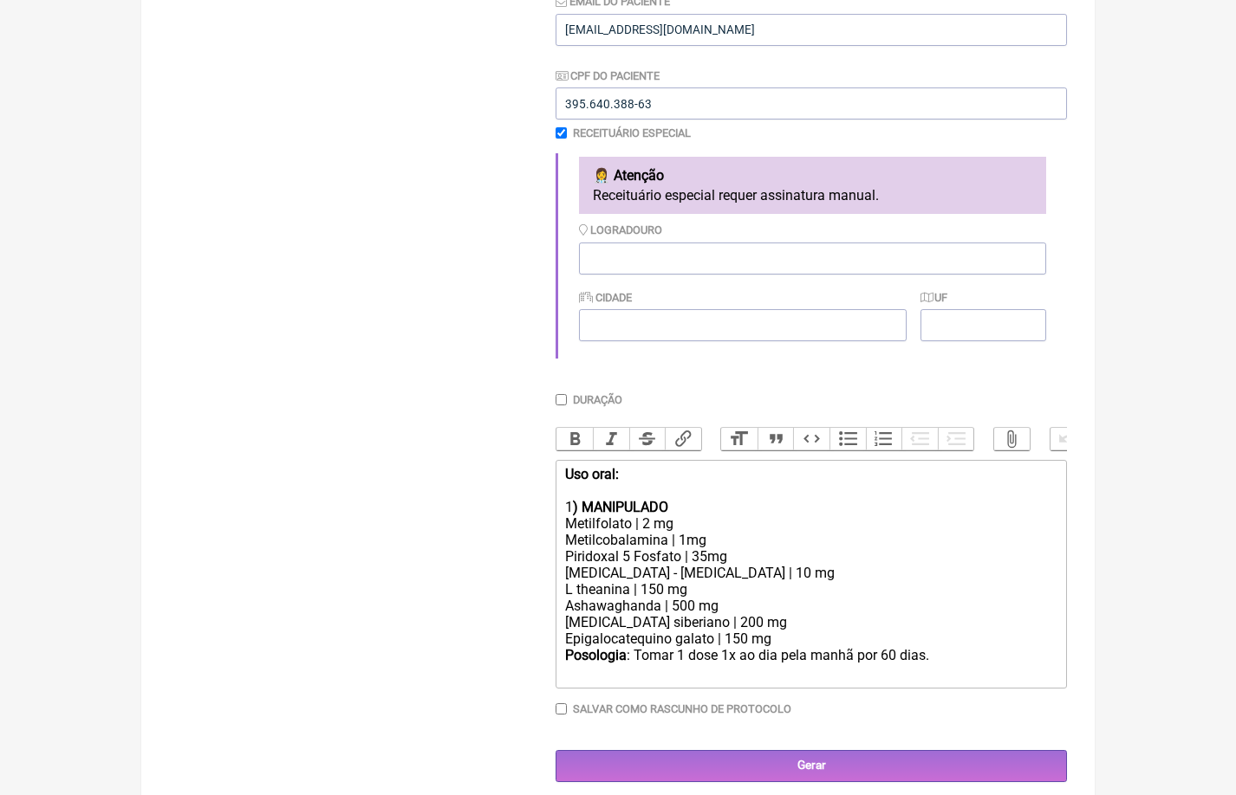
scroll to position [363, 0]
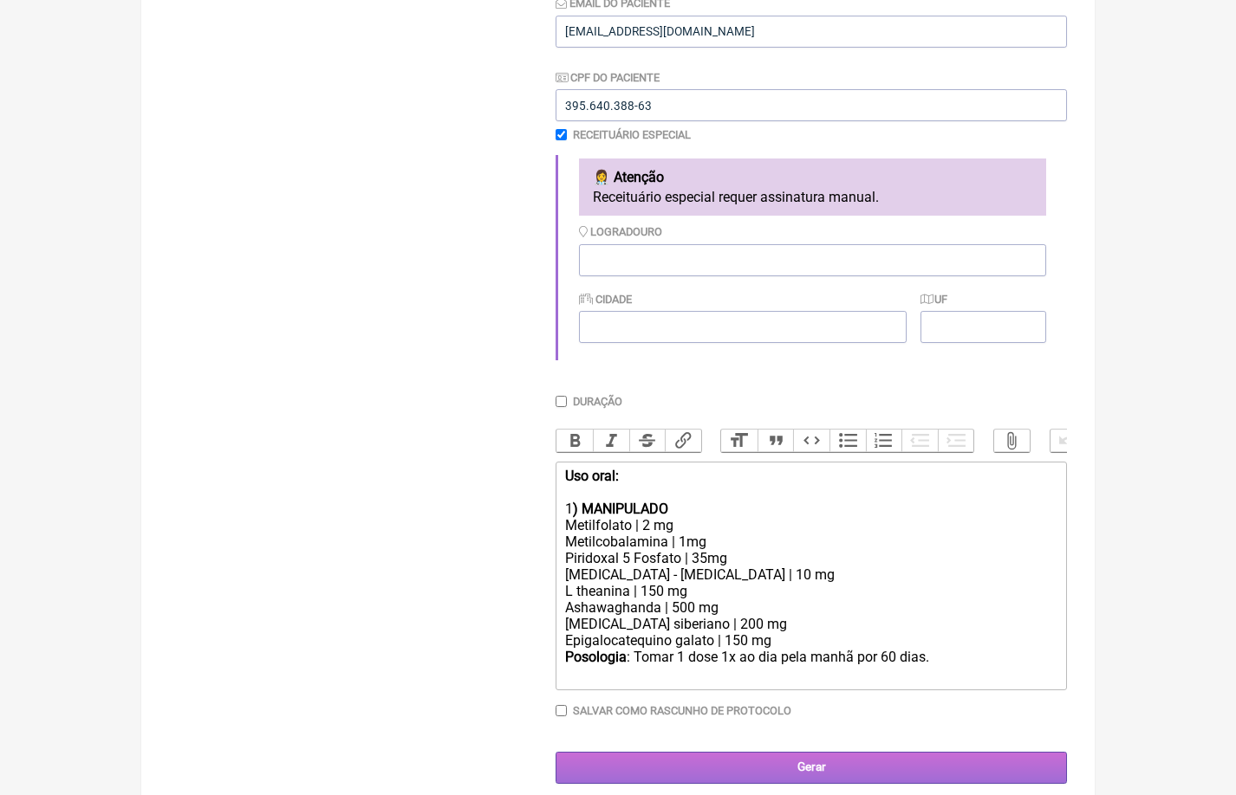
click at [829, 752] on input "Gerar" at bounding box center [810, 768] width 511 height 32
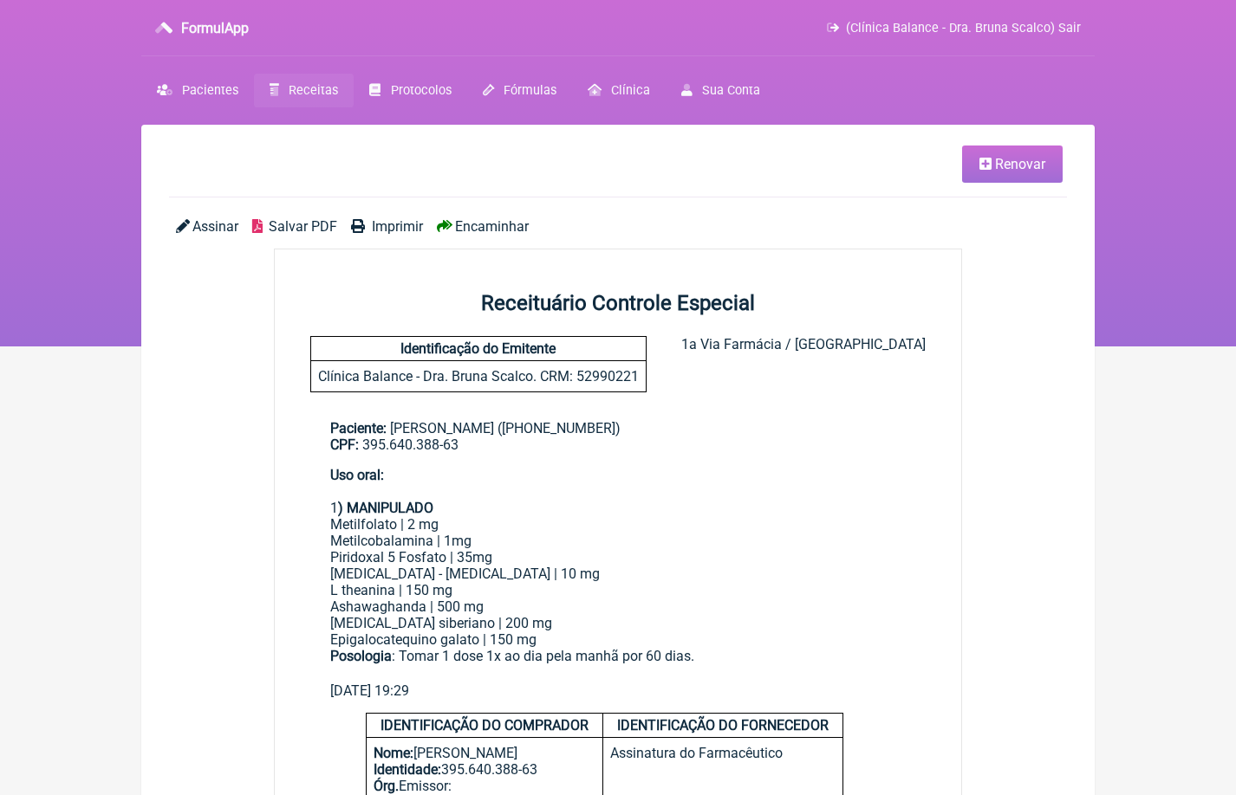
click at [211, 218] on span "Assinar" at bounding box center [215, 226] width 46 height 16
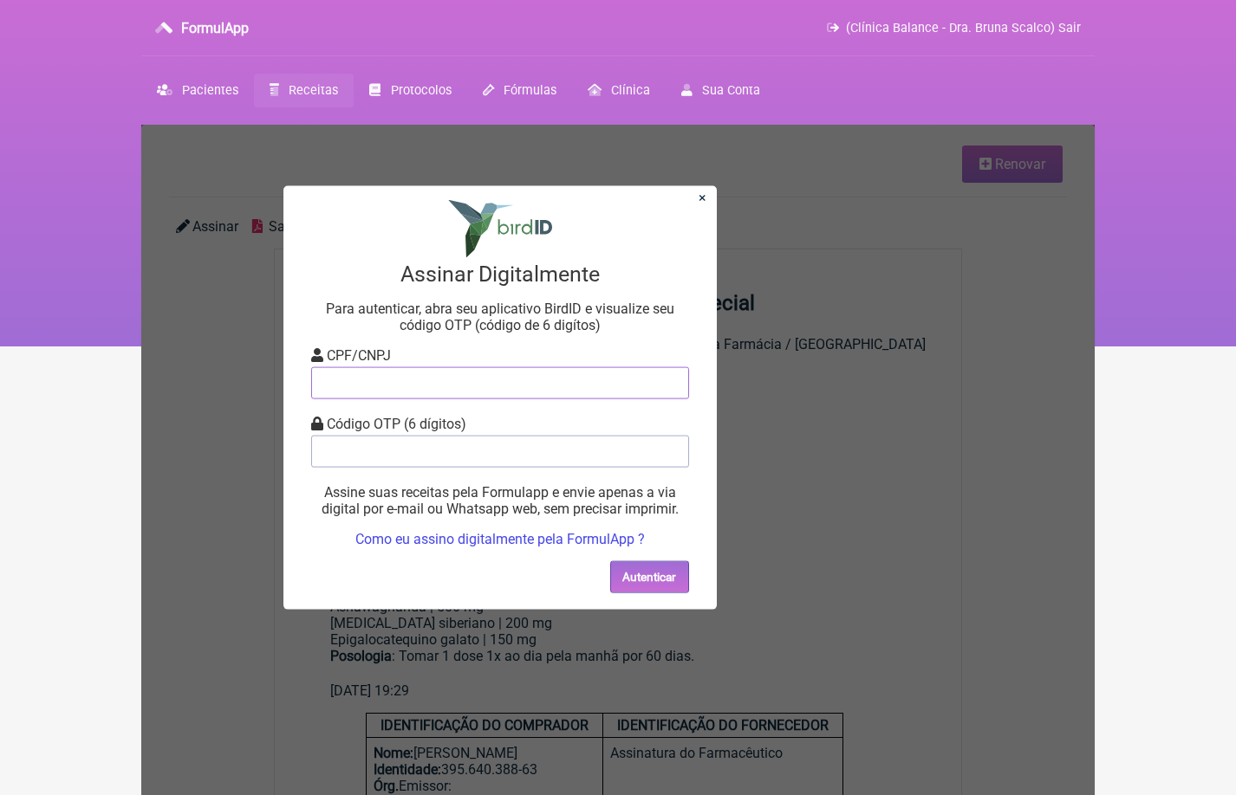
click at [418, 382] on input "tel" at bounding box center [500, 382] width 378 height 32
type input "08157885680"
click at [434, 454] on input "tel" at bounding box center [500, 451] width 378 height 32
type input "589444"
click at [653, 568] on button "Autenticar" at bounding box center [648, 577] width 79 height 32
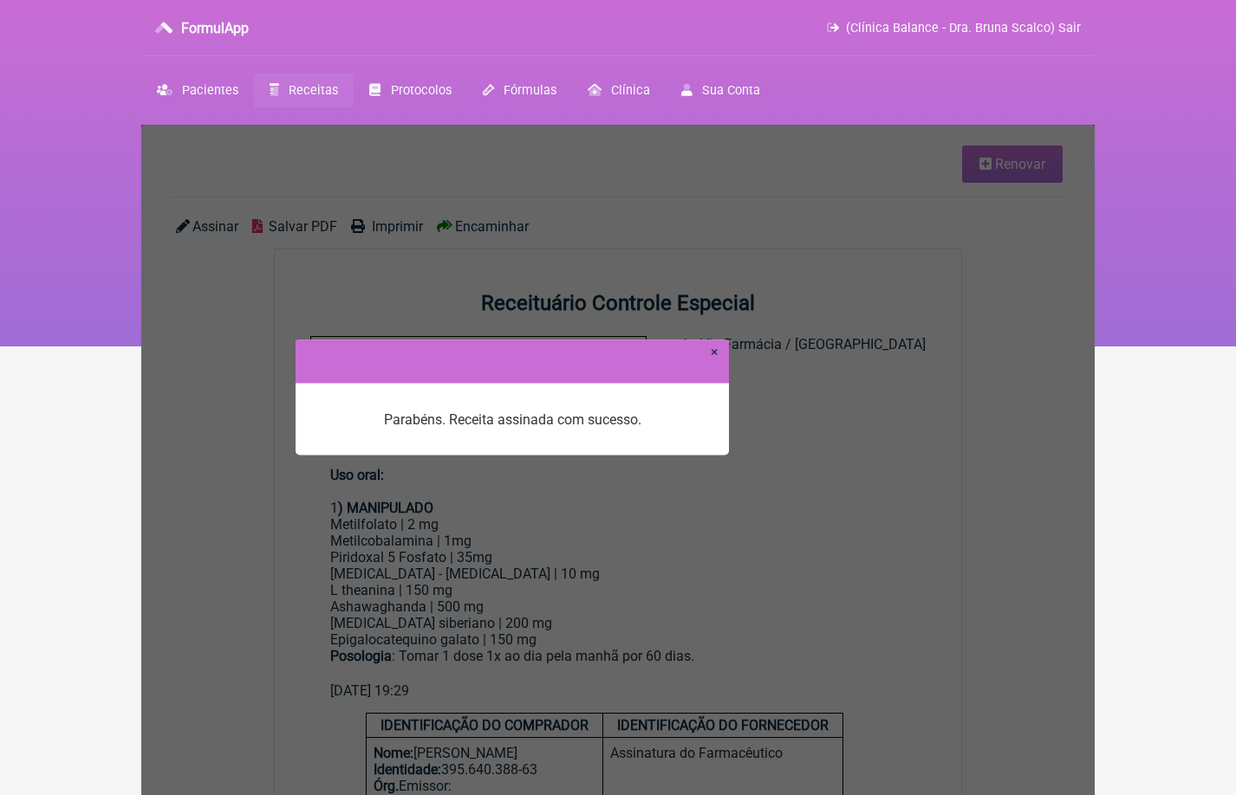
click at [713, 353] on link "×" at bounding box center [714, 352] width 8 height 16
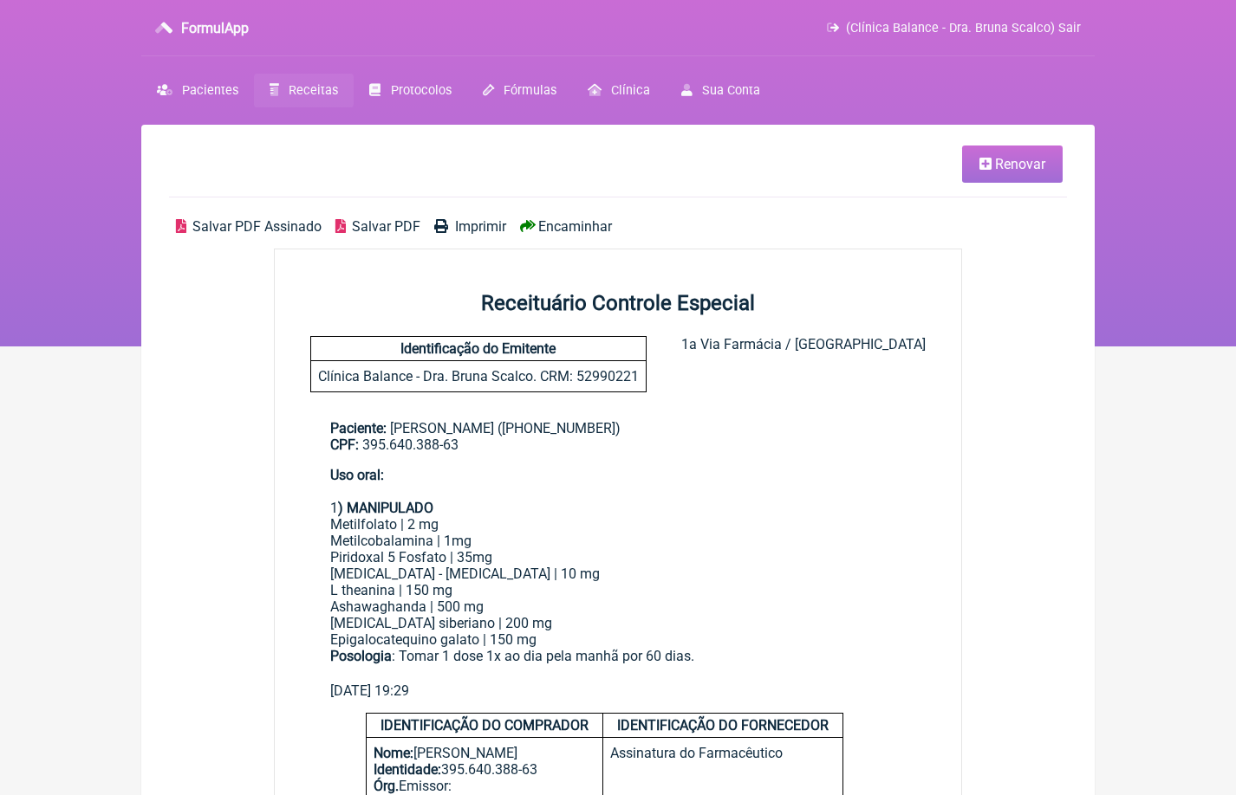
click at [598, 234] on div "Salvar PDF Assinado Salvar PDF Imprimir Encaminhar" at bounding box center [618, 233] width 898 height 30
click at [598, 231] on span "Encaminhar" at bounding box center [575, 226] width 74 height 16
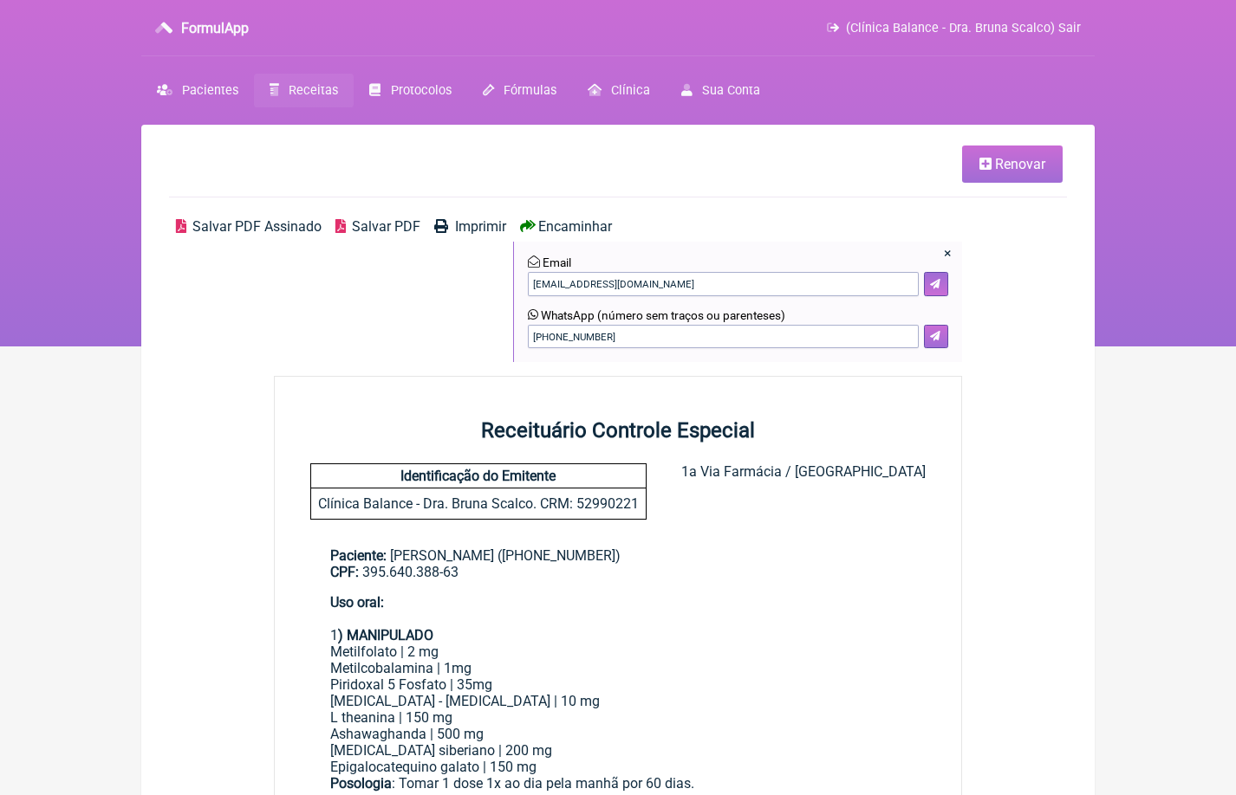
click at [932, 341] on button at bounding box center [936, 337] width 24 height 24
